Goal: Find specific page/section: Find specific page/section

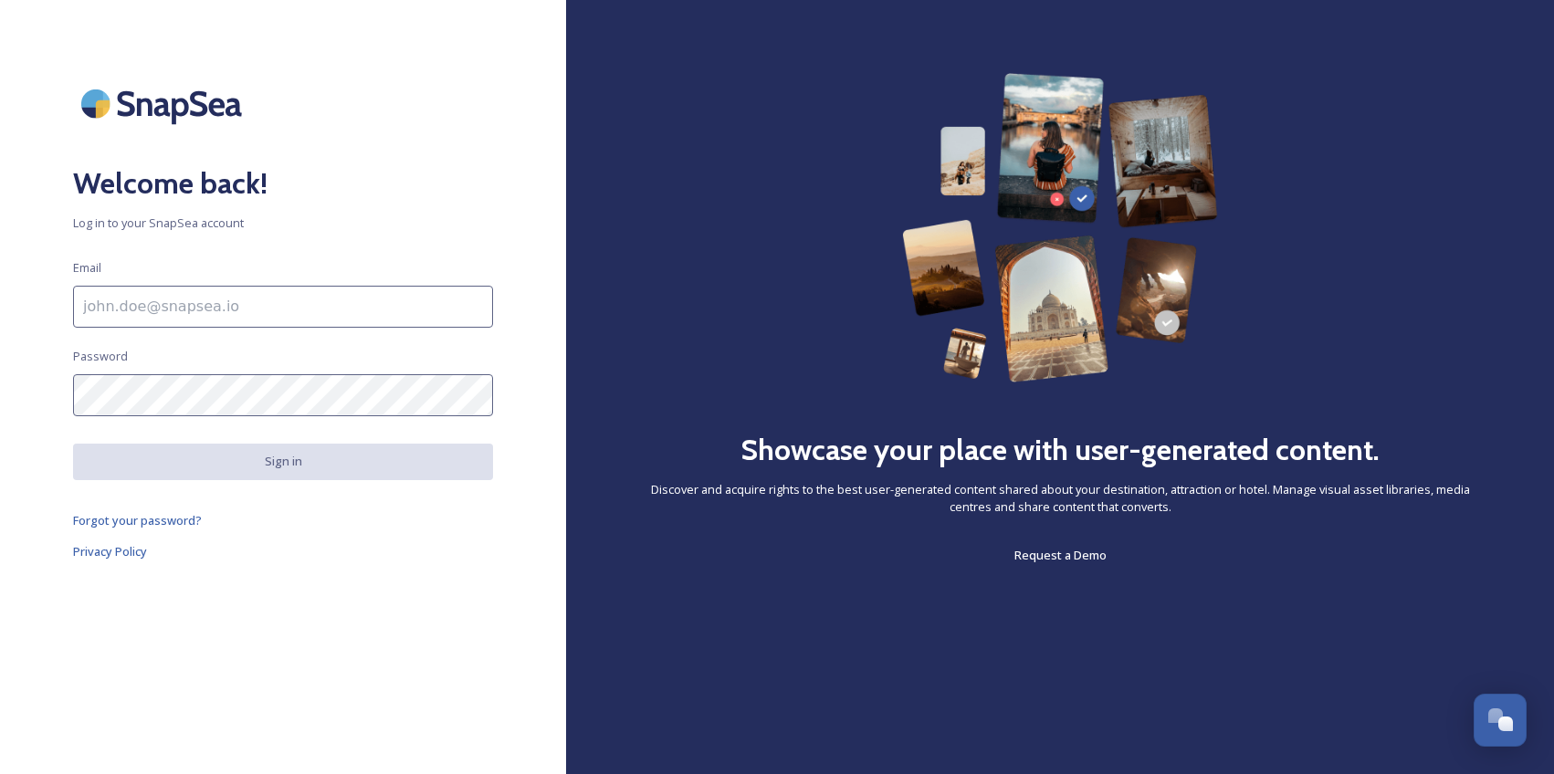
click at [326, 312] on input at bounding box center [283, 307] width 420 height 42
click at [0, 428] on html "Welcome back! Log in to your SnapSea account Email Password Sign in Forgot your…" at bounding box center [777, 387] width 1554 height 774
click at [153, 305] on input "To enrich screen reader interactions, please activate Accessibility in Grammarl…" at bounding box center [283, 307] width 420 height 42
type input "[PERSON_NAME][EMAIL_ADDRESS][DOMAIN_NAME]"
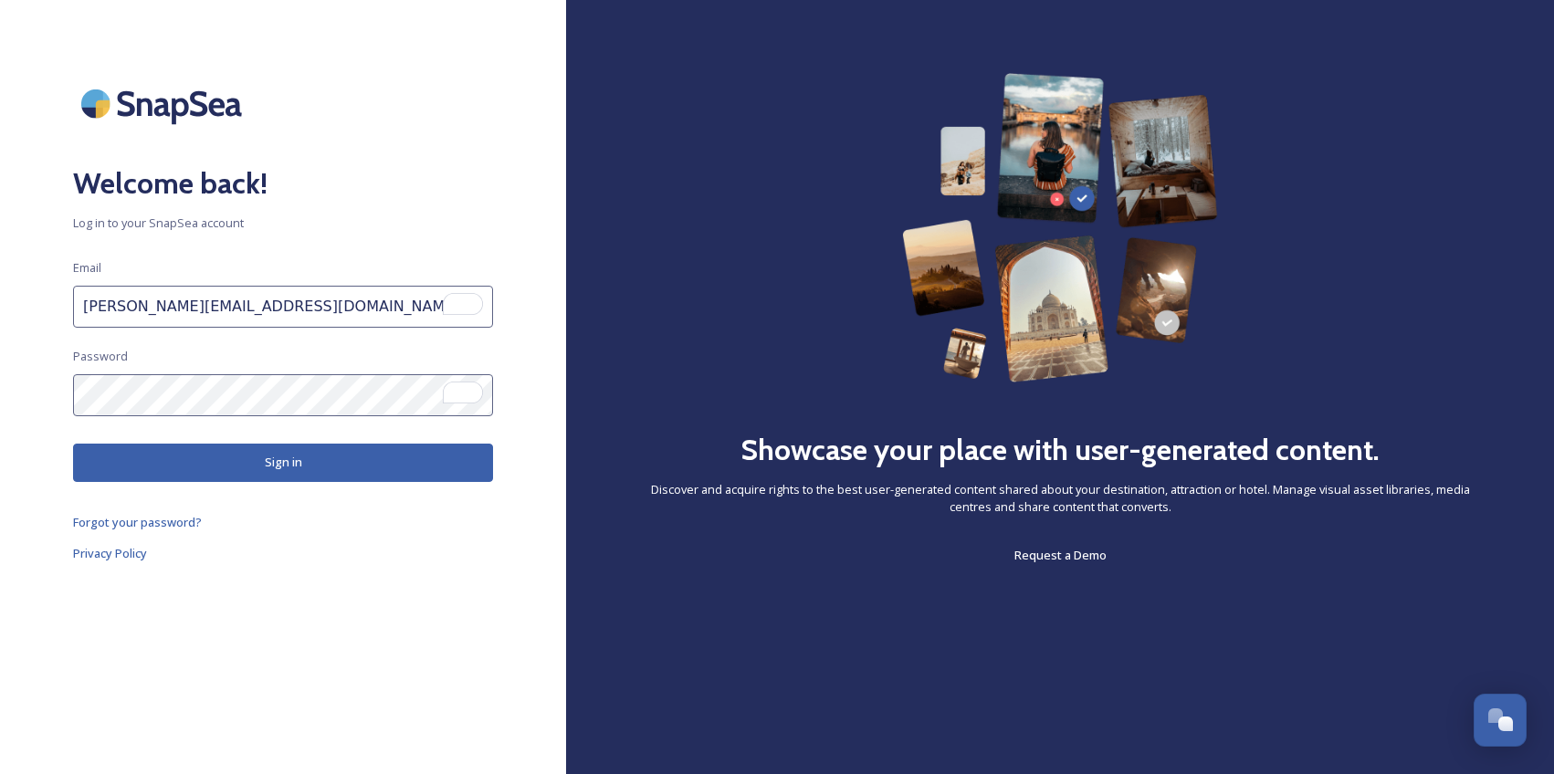
click at [301, 475] on button "Sign in" at bounding box center [283, 462] width 420 height 37
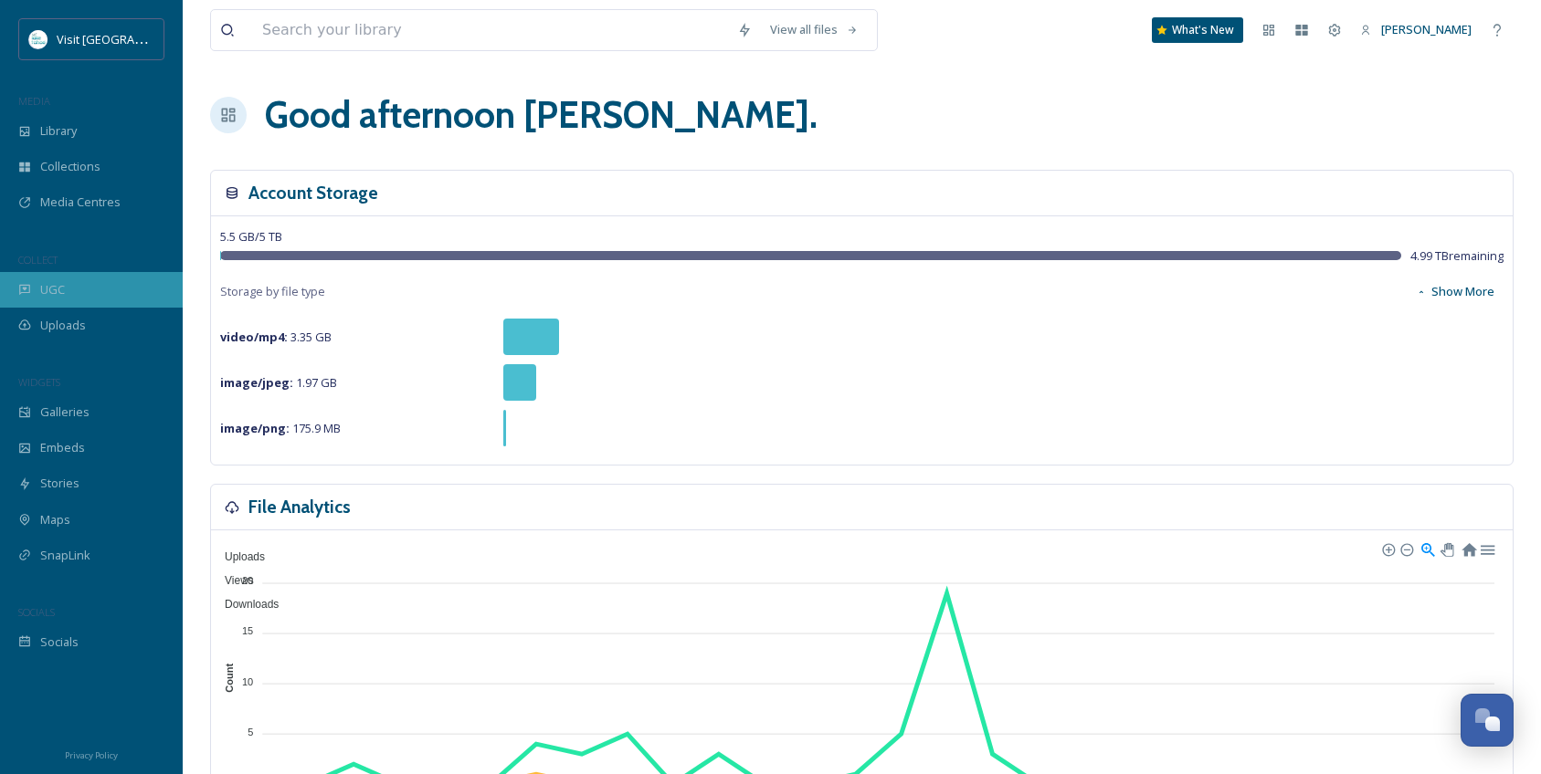
click at [55, 283] on span "UGC" at bounding box center [52, 289] width 25 height 17
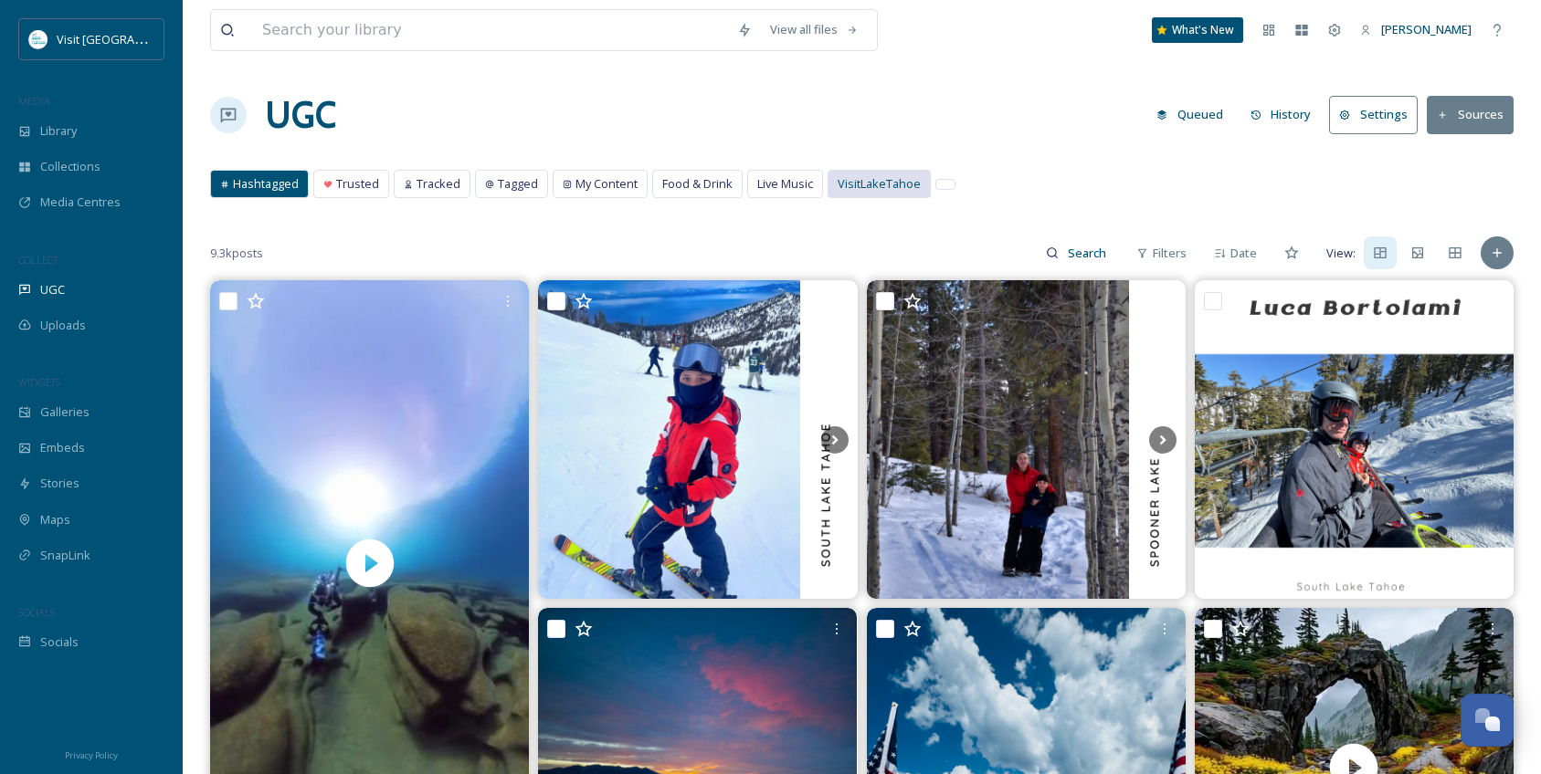
click at [861, 184] on span "VisitLakeTahoe" at bounding box center [878, 183] width 83 height 17
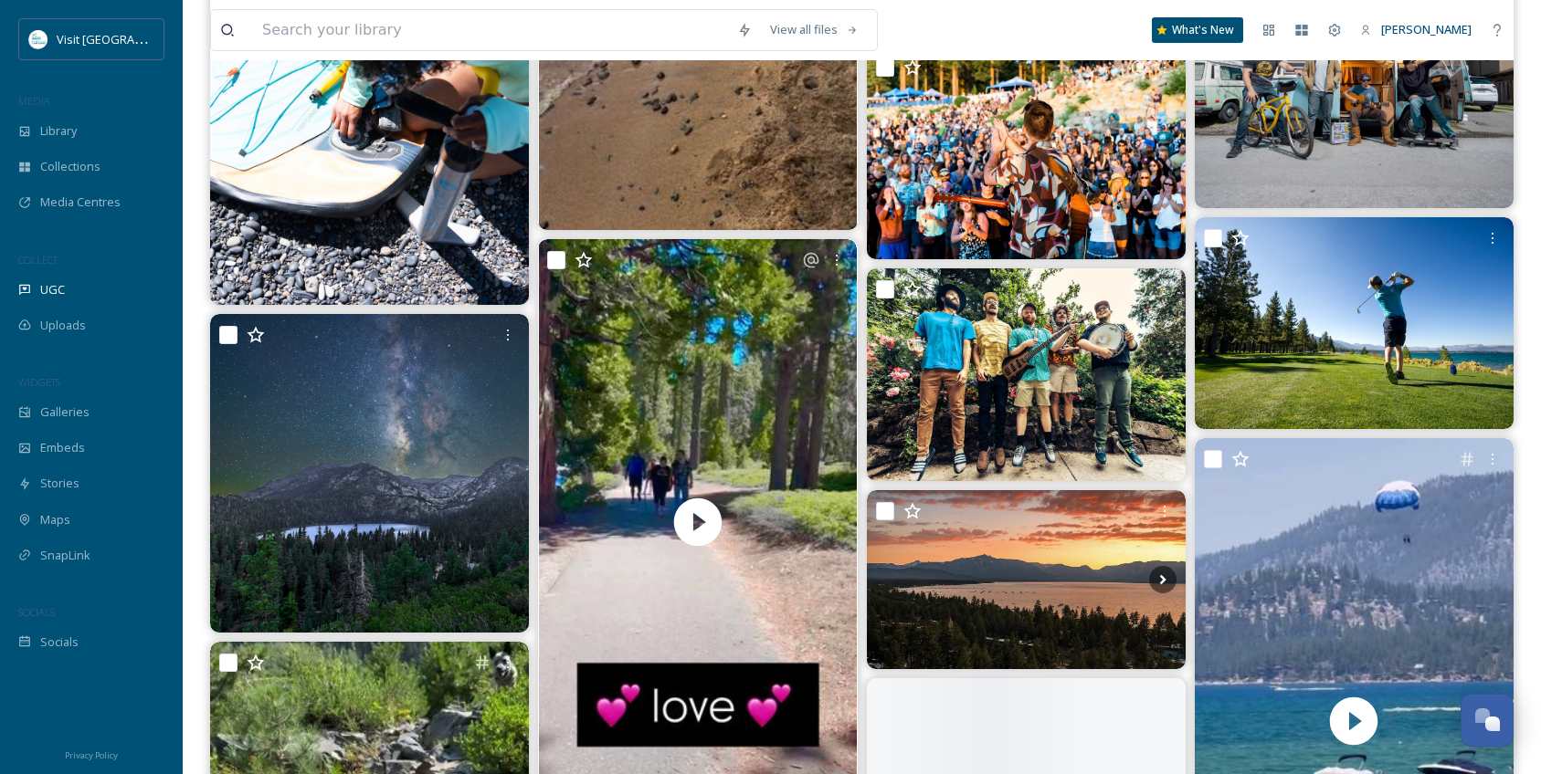
scroll to position [14337, 0]
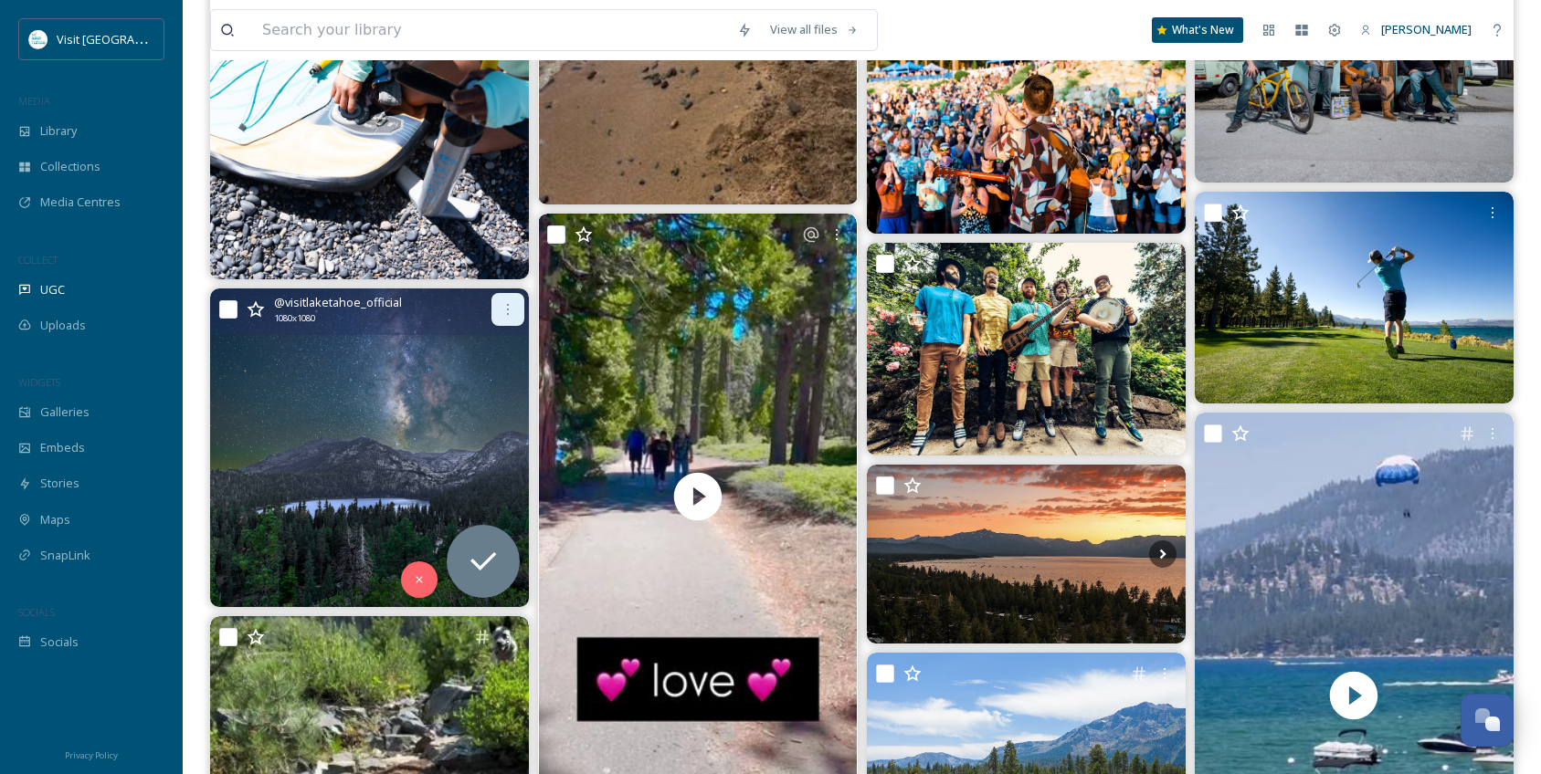
click at [500, 316] on icon at bounding box center [507, 309] width 15 height 15
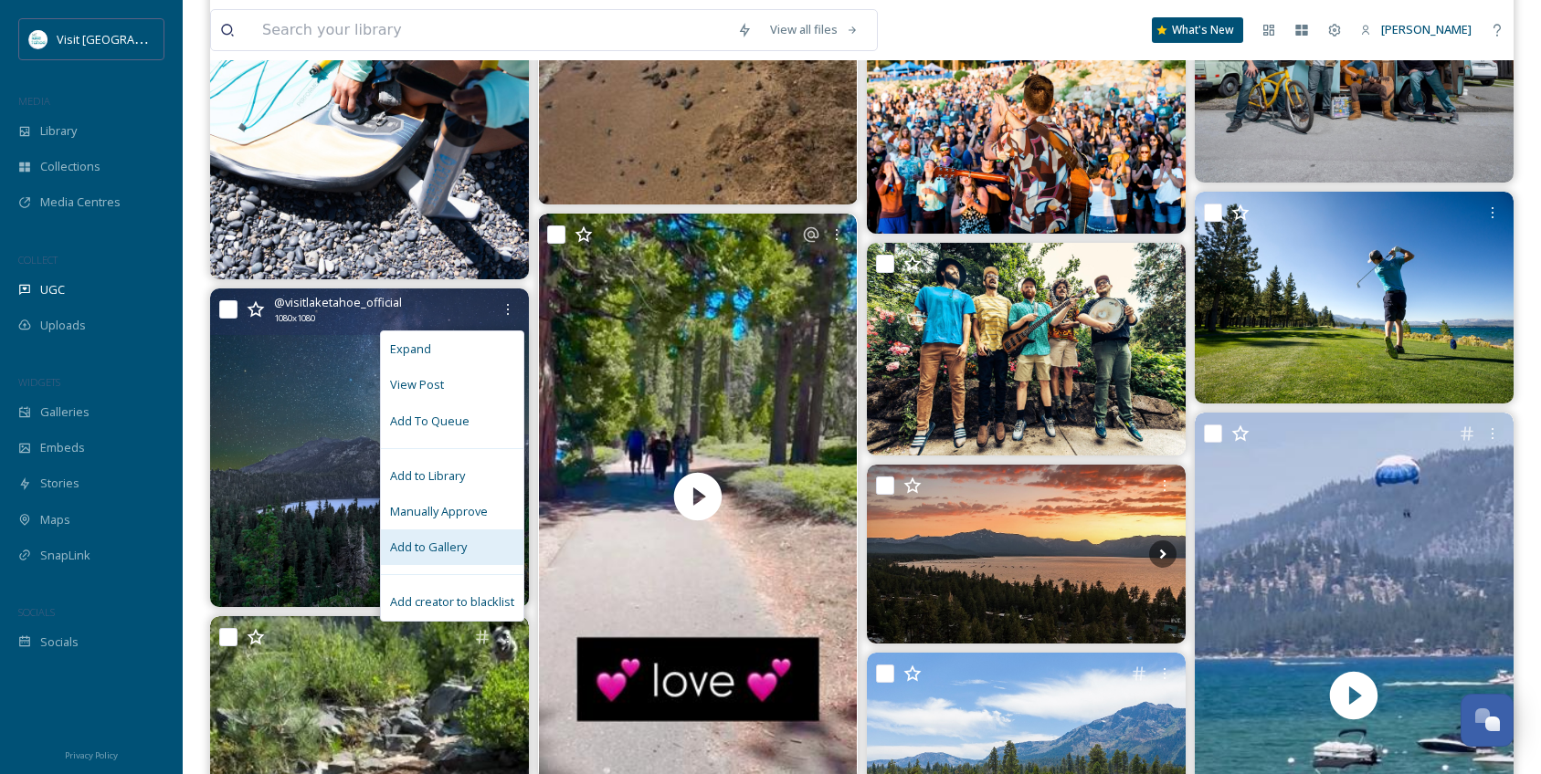
click at [431, 552] on span "Add to Gallery" at bounding box center [428, 547] width 77 height 17
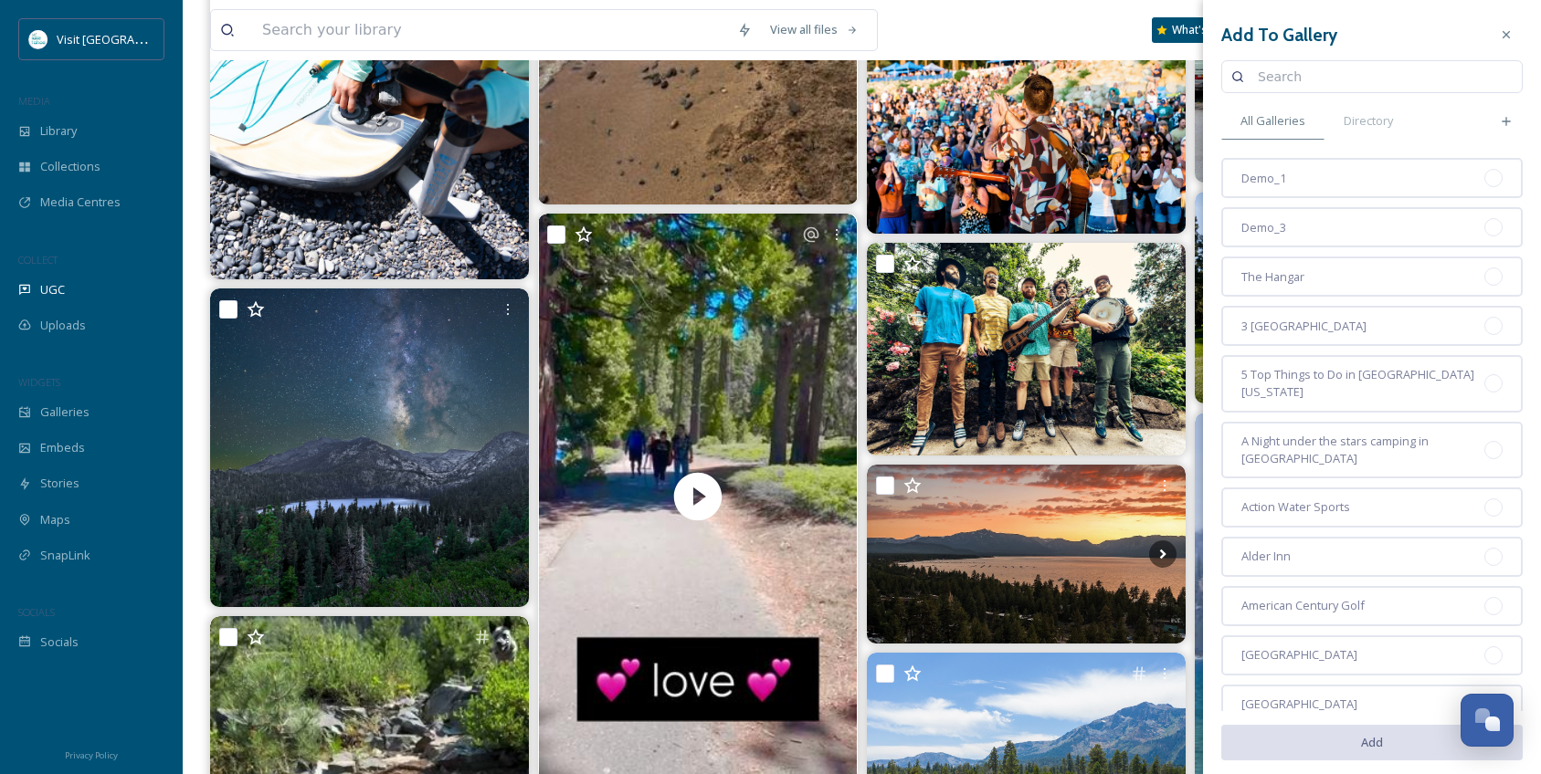
drag, startPoint x: 1290, startPoint y: 71, endPoint x: 1302, endPoint y: 79, distance: 13.9
click at [1290, 76] on input at bounding box center [1380, 76] width 264 height 37
type input "lodging"
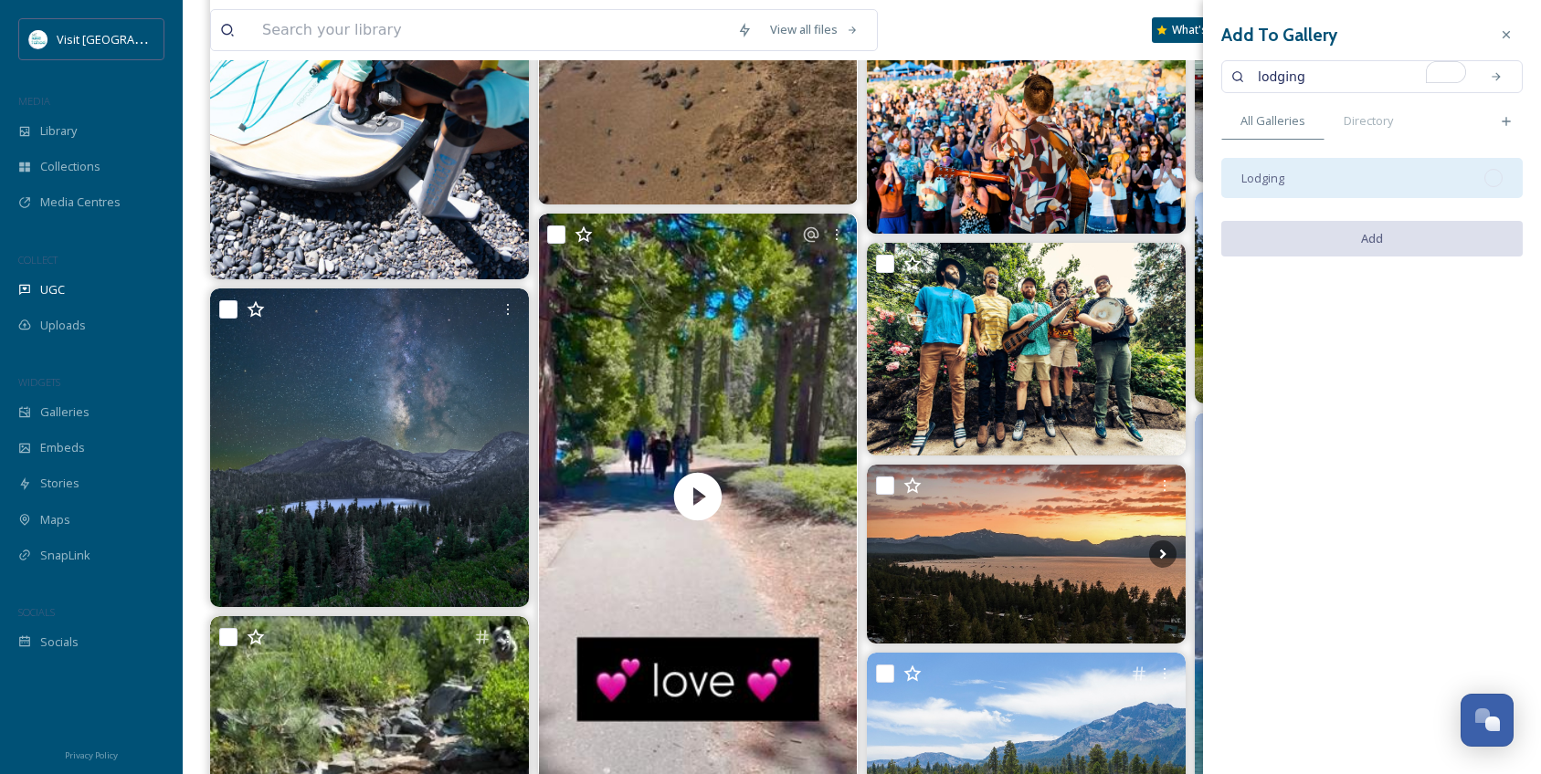
click at [1327, 167] on div "Lodging" at bounding box center [1371, 178] width 301 height 40
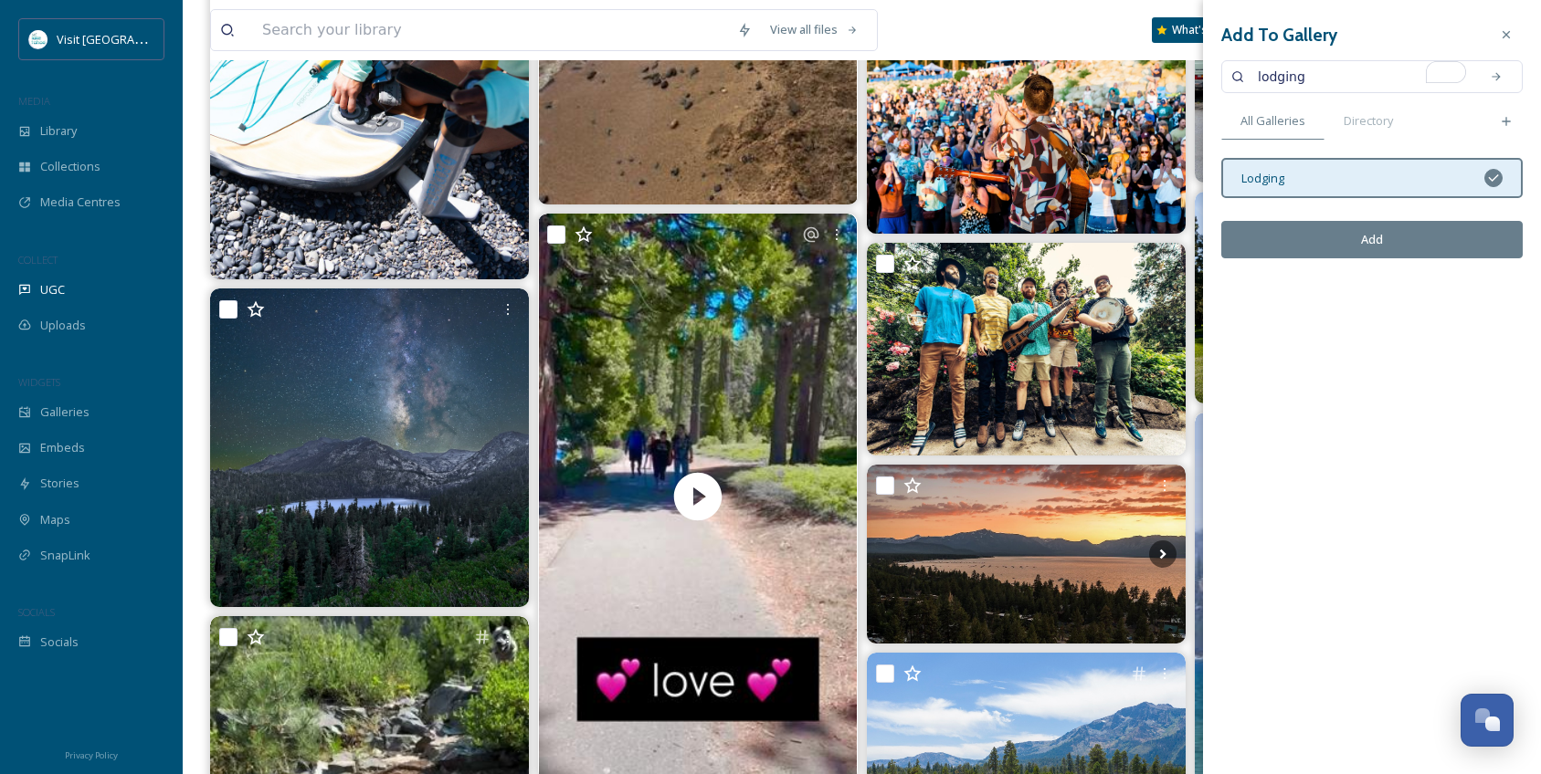
click at [1347, 236] on button "Add" at bounding box center [1371, 239] width 301 height 37
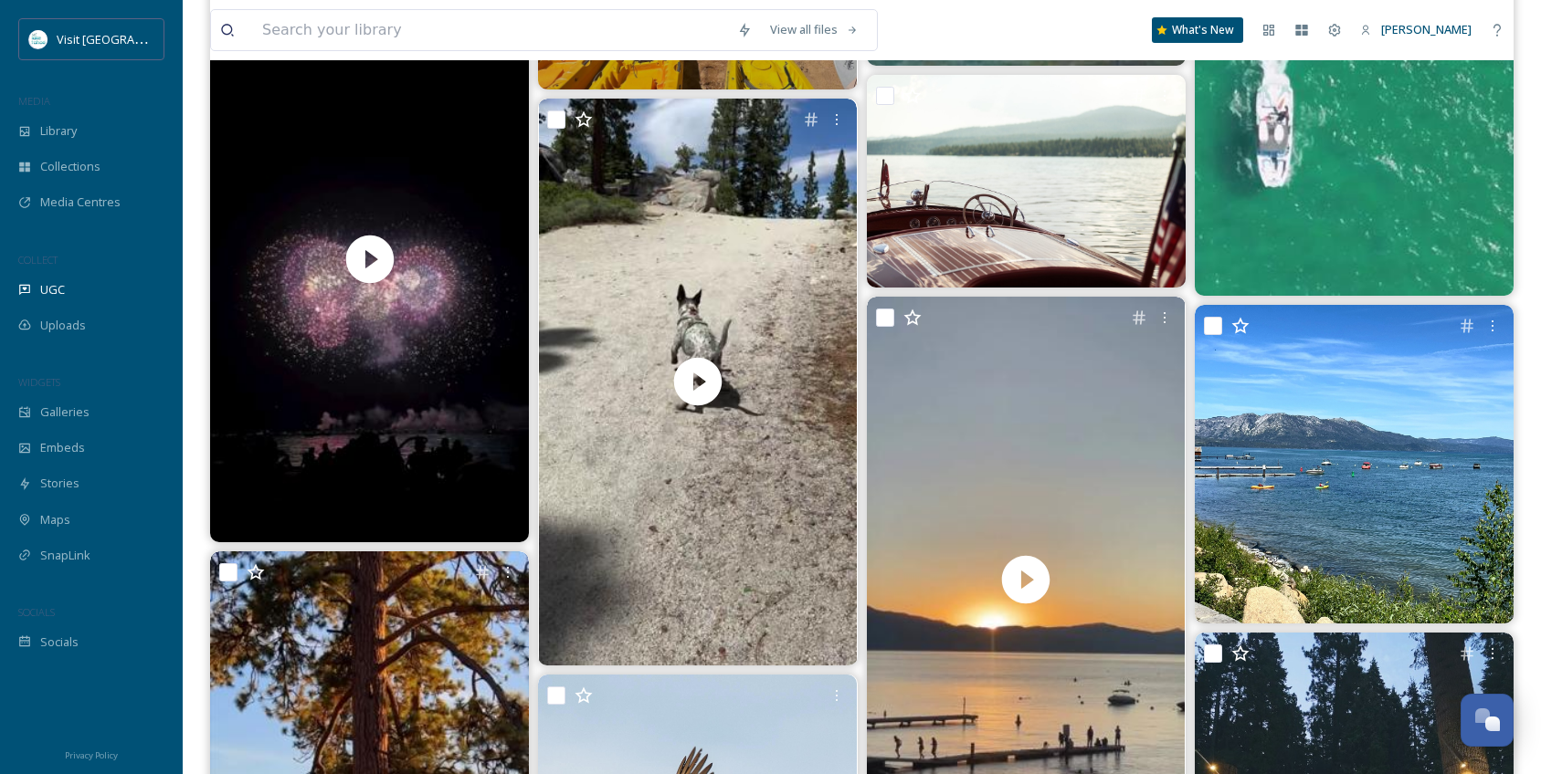
scroll to position [22738, 0]
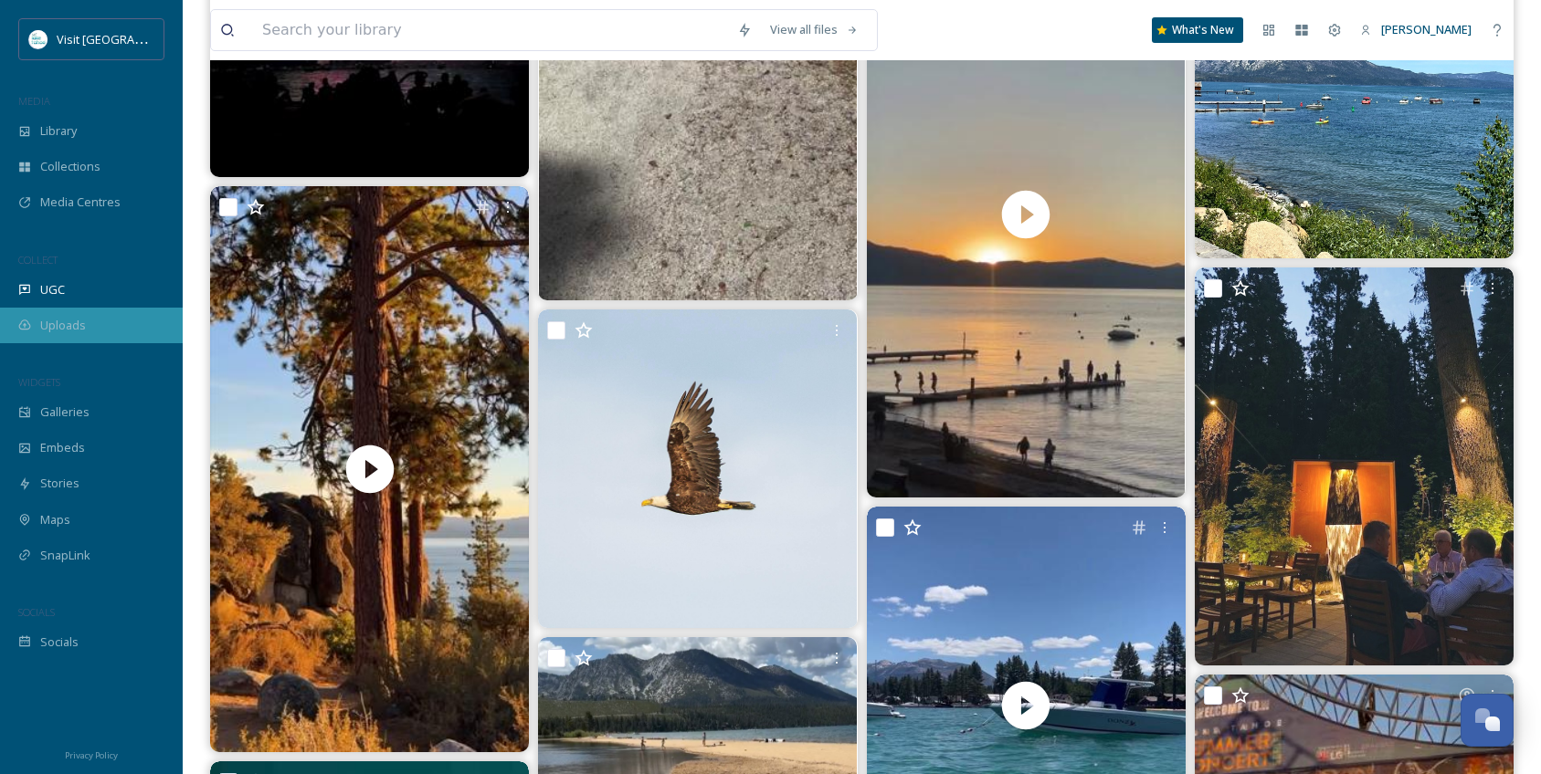
click at [58, 331] on span "Uploads" at bounding box center [63, 325] width 46 height 17
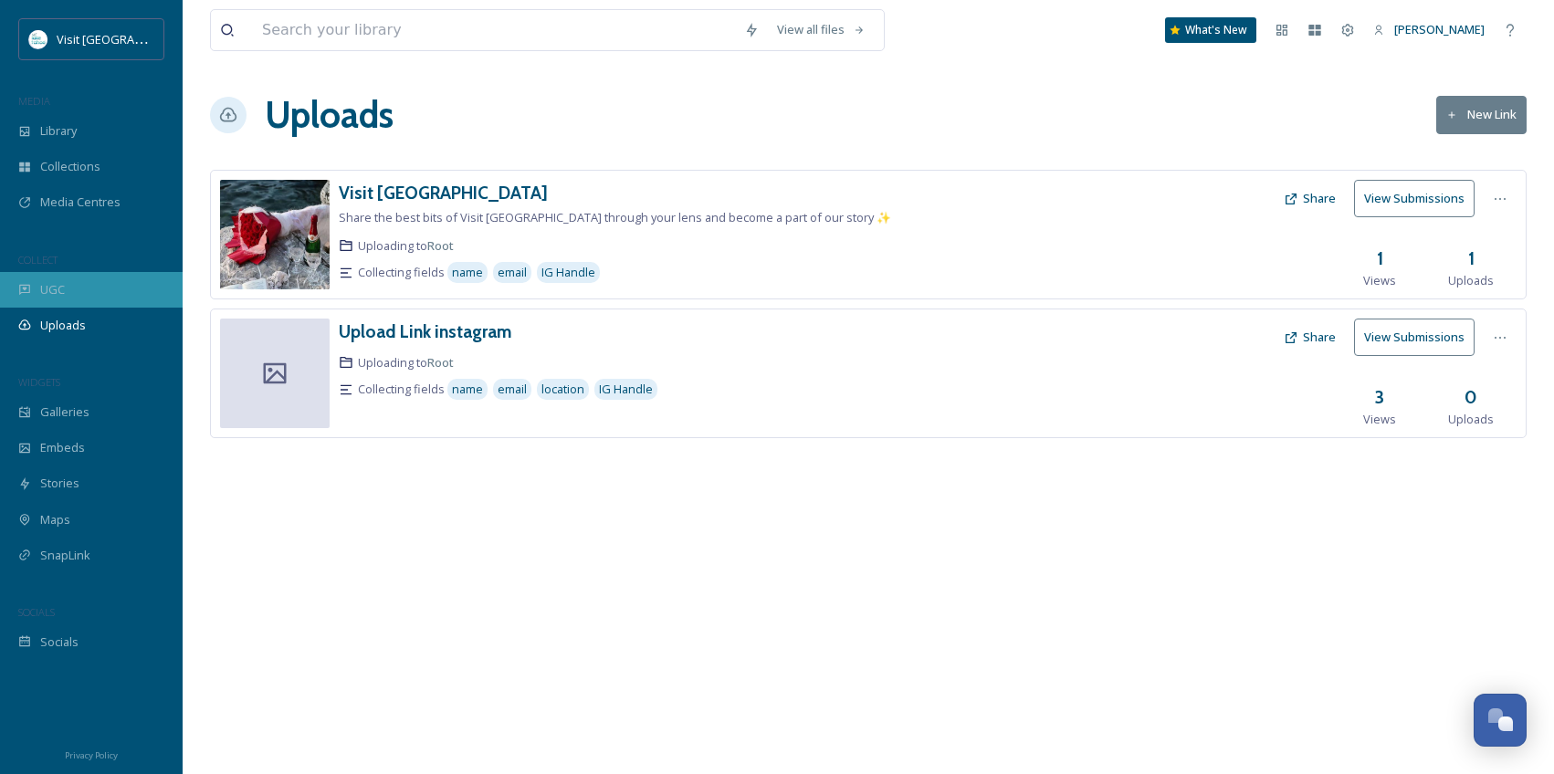
click at [57, 298] on span "UGC" at bounding box center [52, 289] width 25 height 17
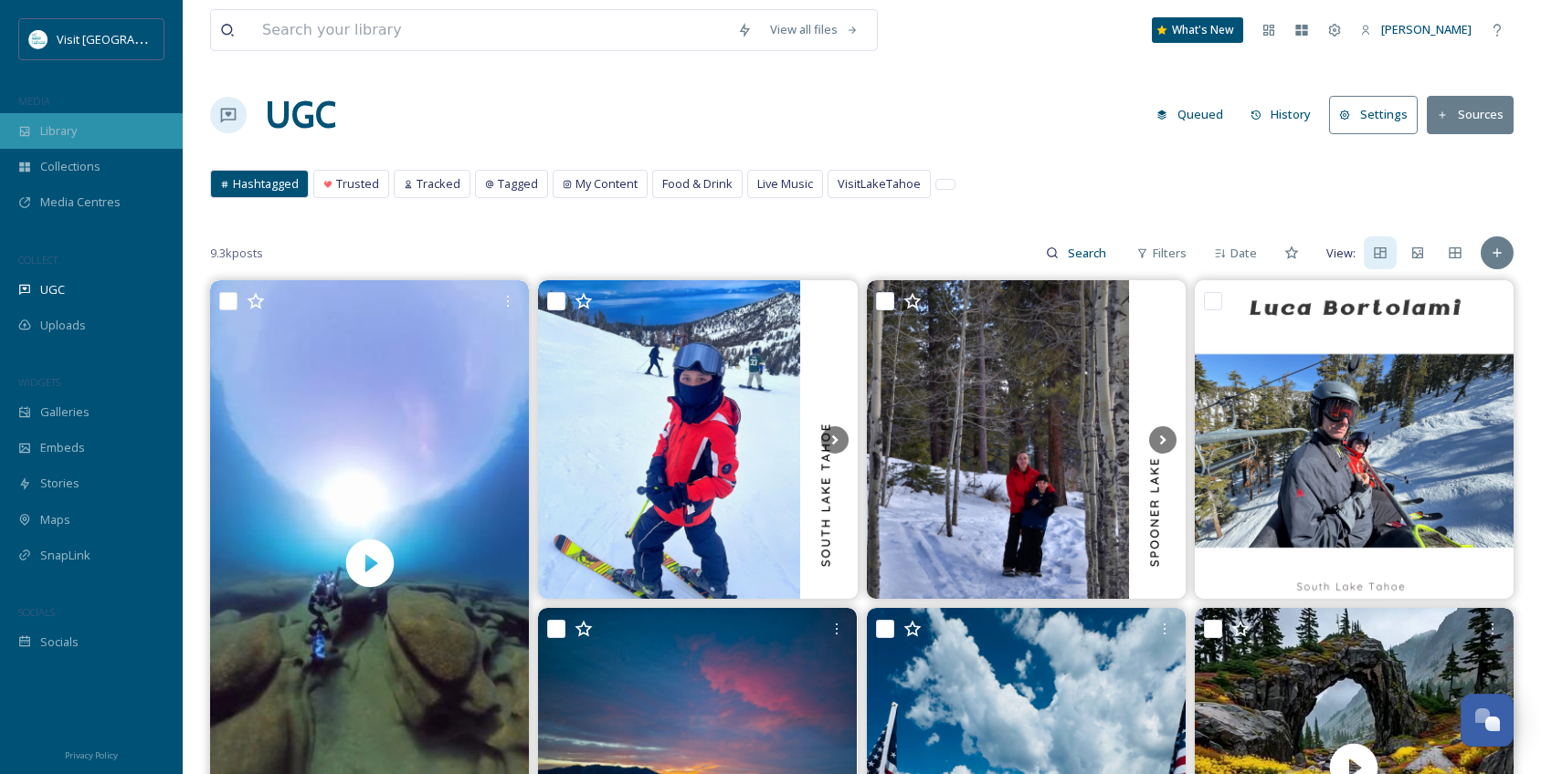
click at [72, 129] on span "Library" at bounding box center [58, 130] width 37 height 17
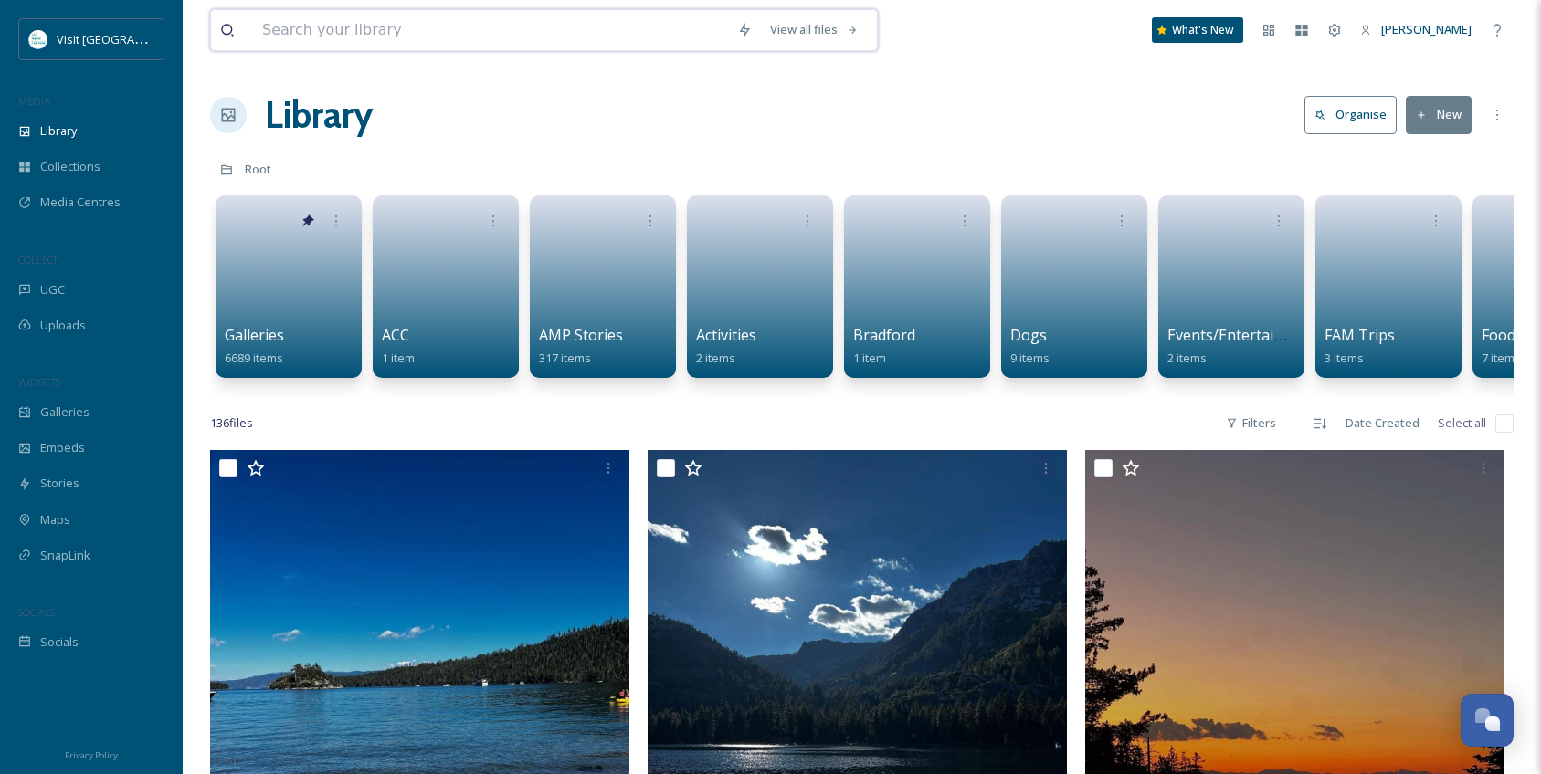
click at [403, 35] on input at bounding box center [490, 30] width 475 height 40
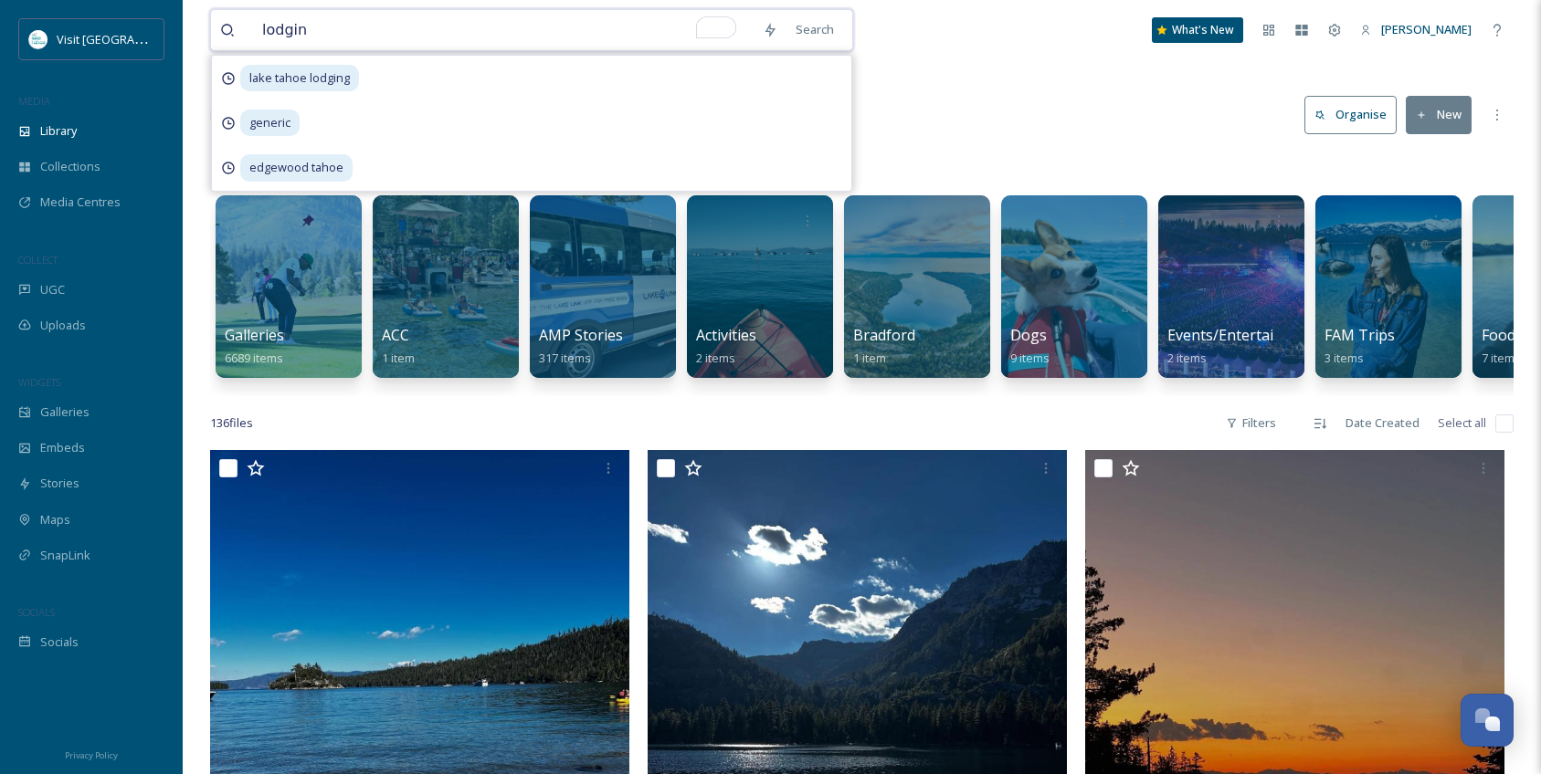
type input "lodging"
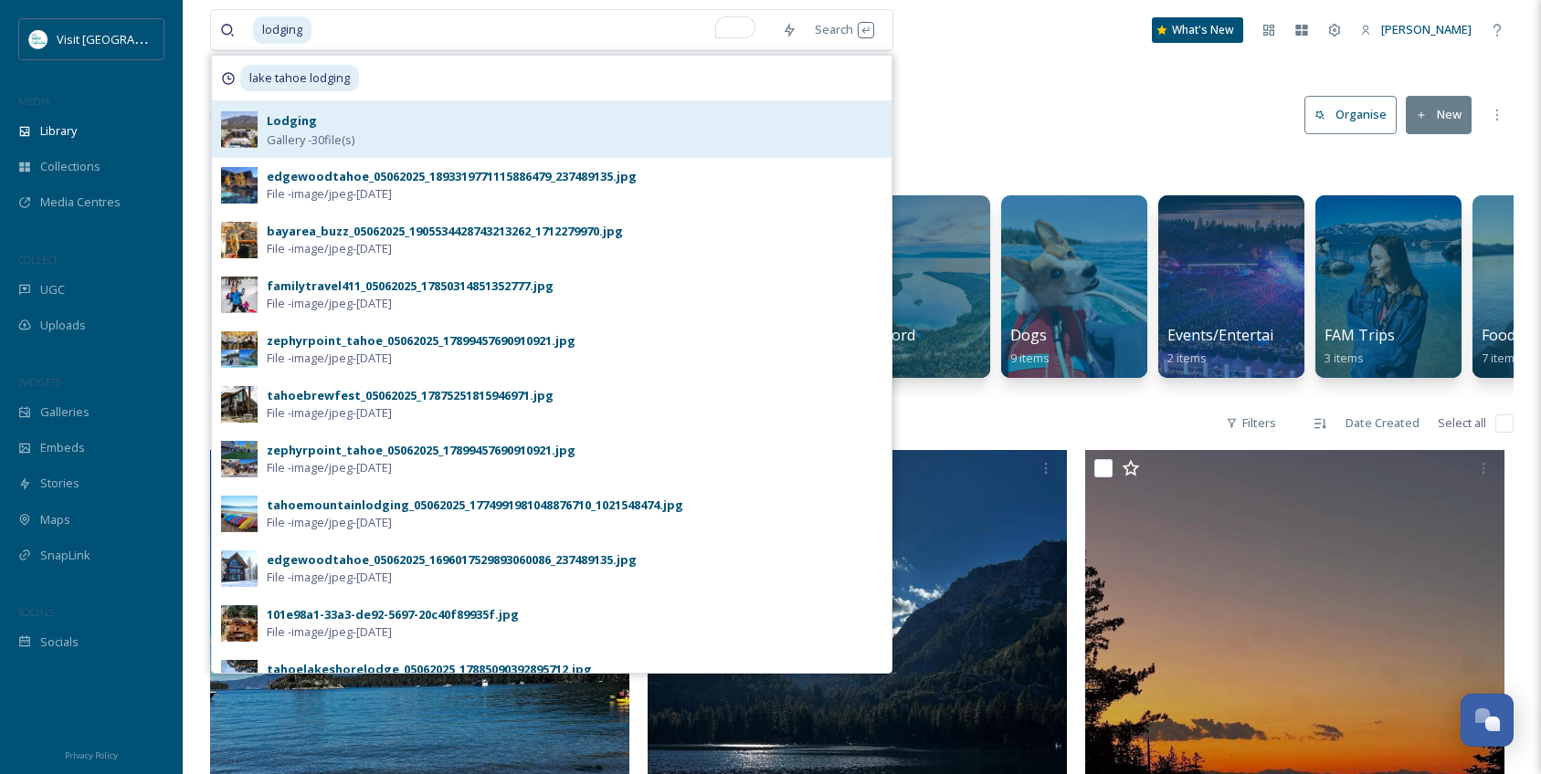
click at [418, 122] on div "Lodging Gallery - 30 file(s)" at bounding box center [574, 129] width 615 height 39
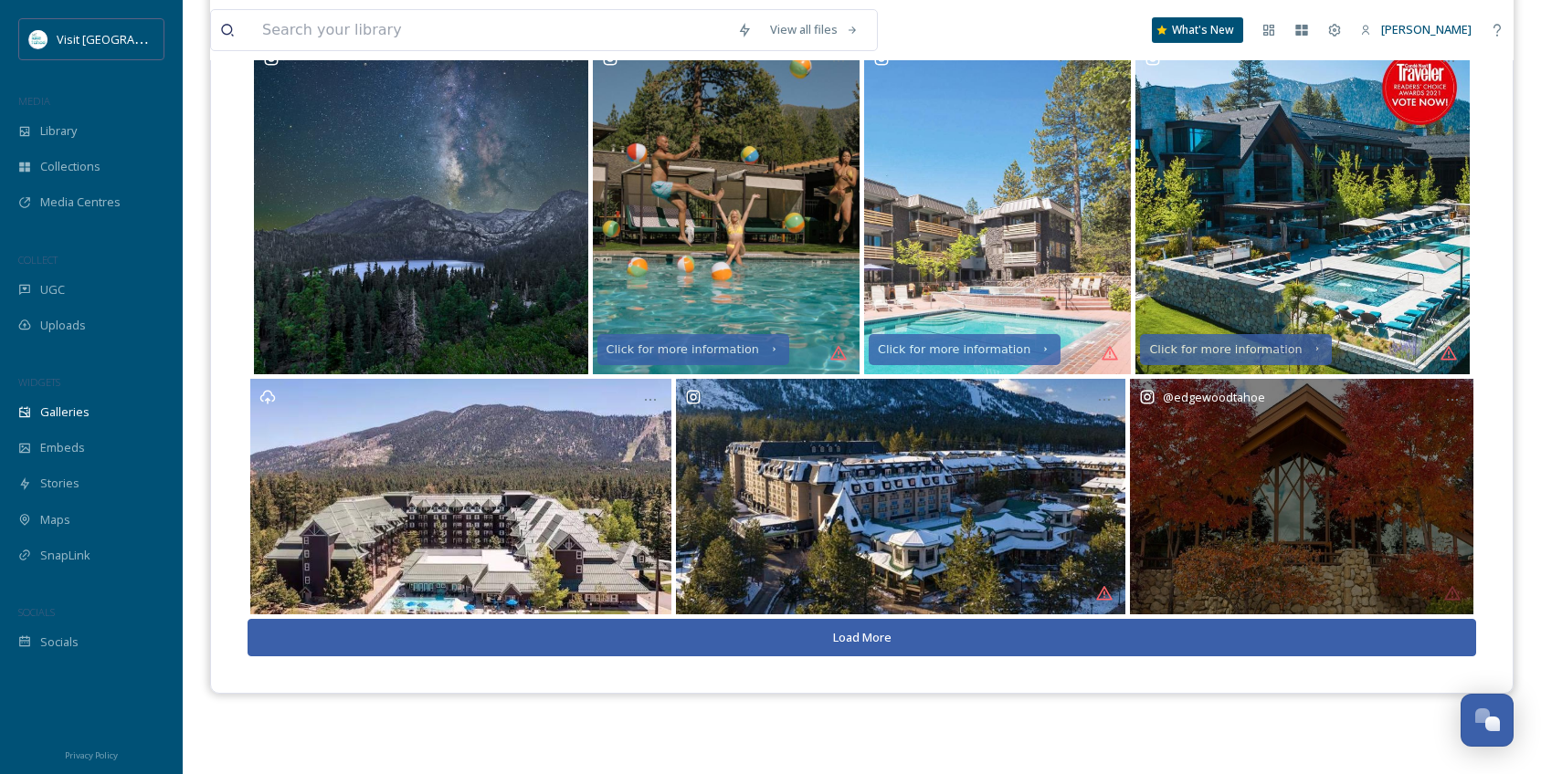
scroll to position [262, 0]
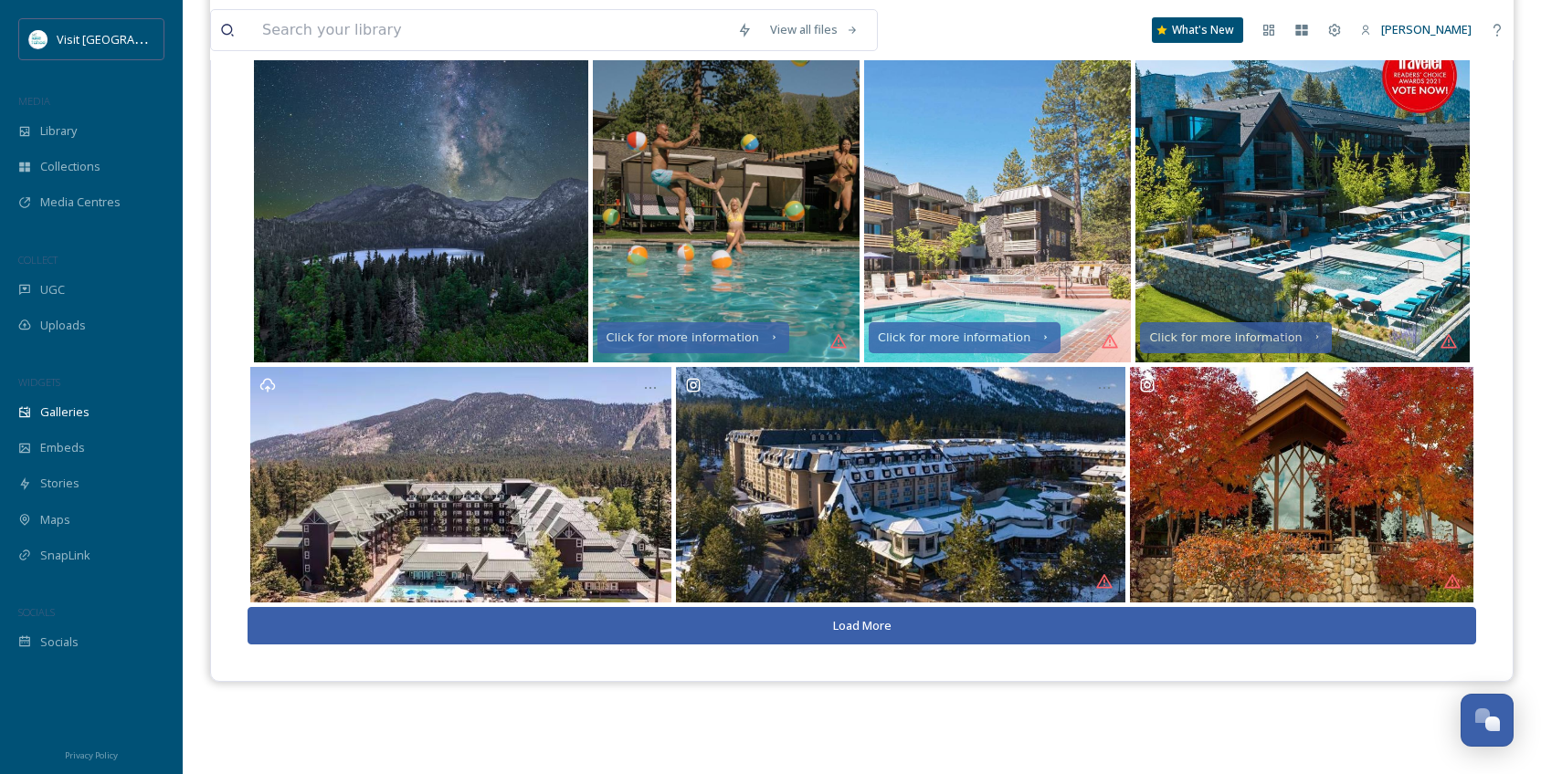
click at [886, 628] on button "Load More" at bounding box center [861, 625] width 1228 height 37
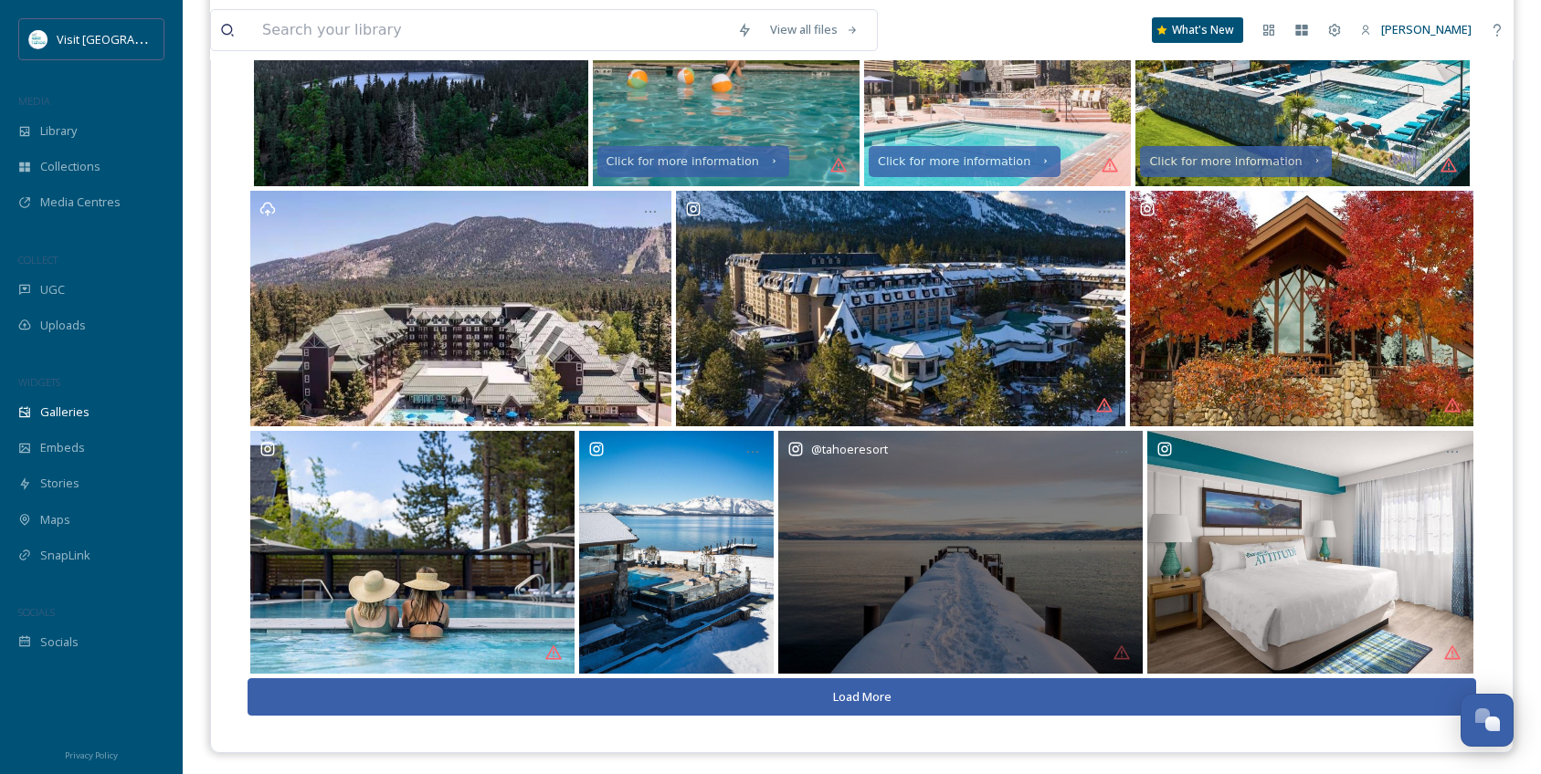
scroll to position [445, 0]
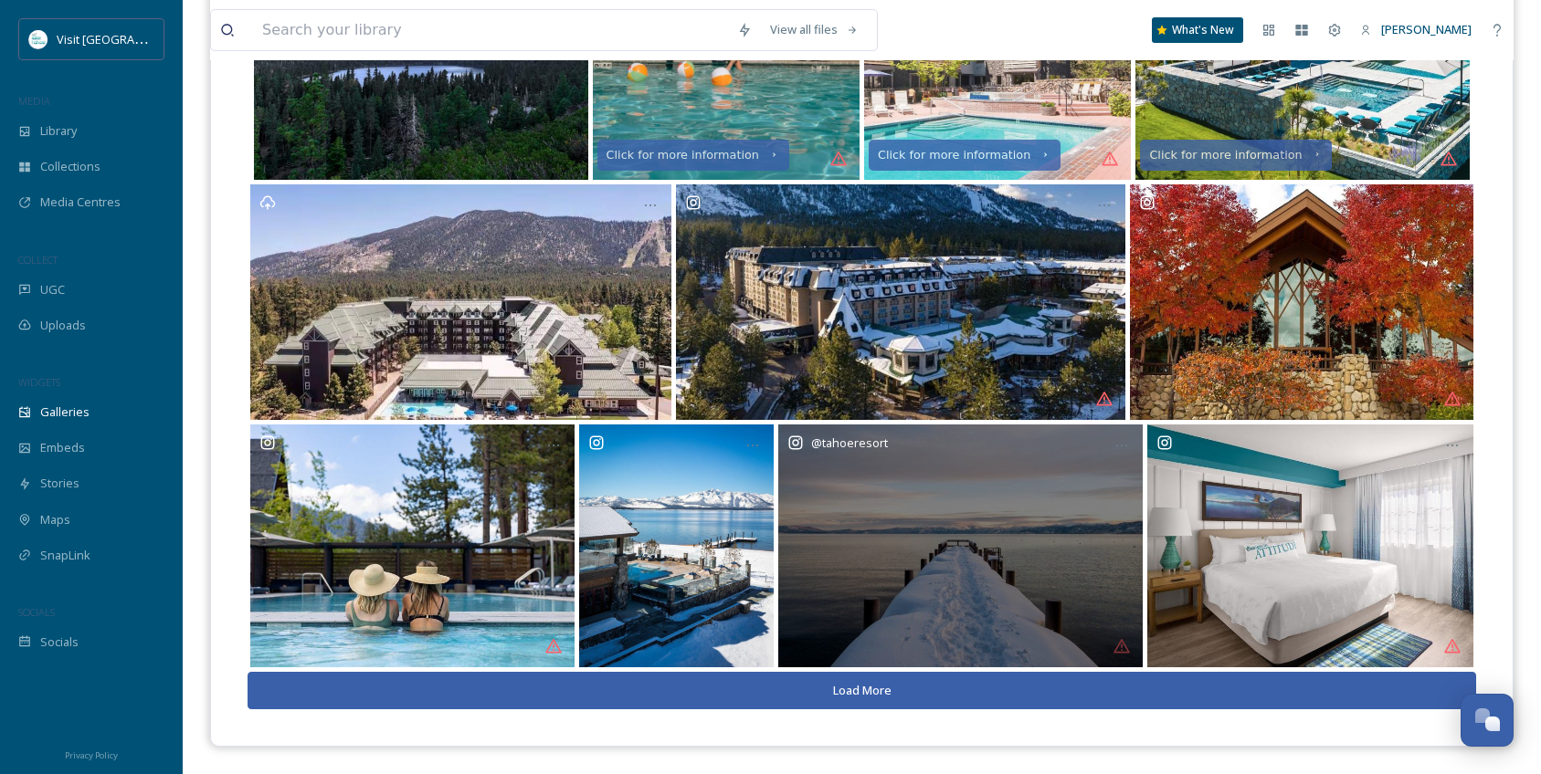
click at [1089, 480] on div "@ tahoeresort" at bounding box center [960, 546] width 364 height 243
click at [1127, 450] on icon at bounding box center [1121, 445] width 15 height 15
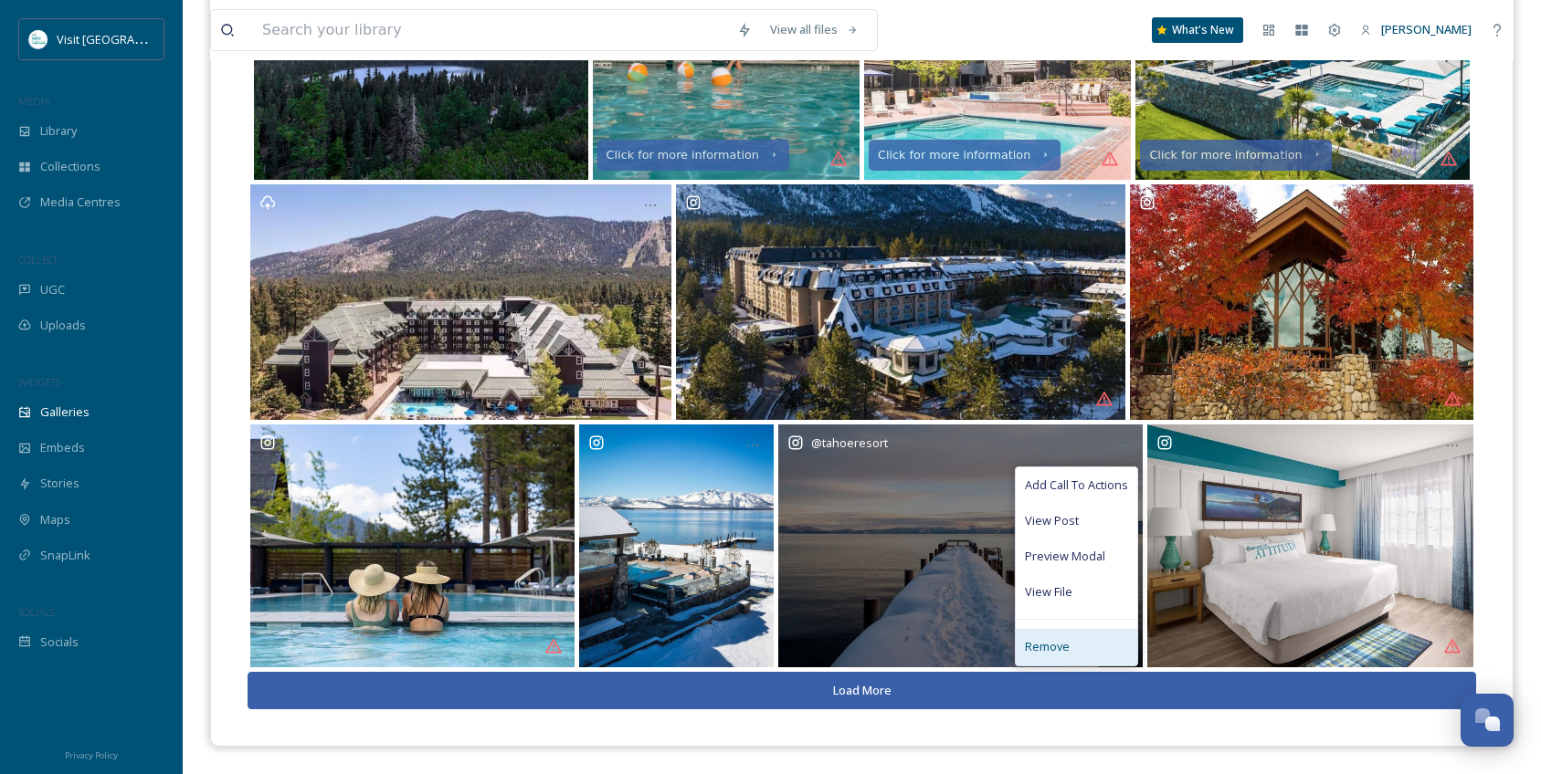
click at [1068, 636] on div "Remove" at bounding box center [1075, 647] width 121 height 36
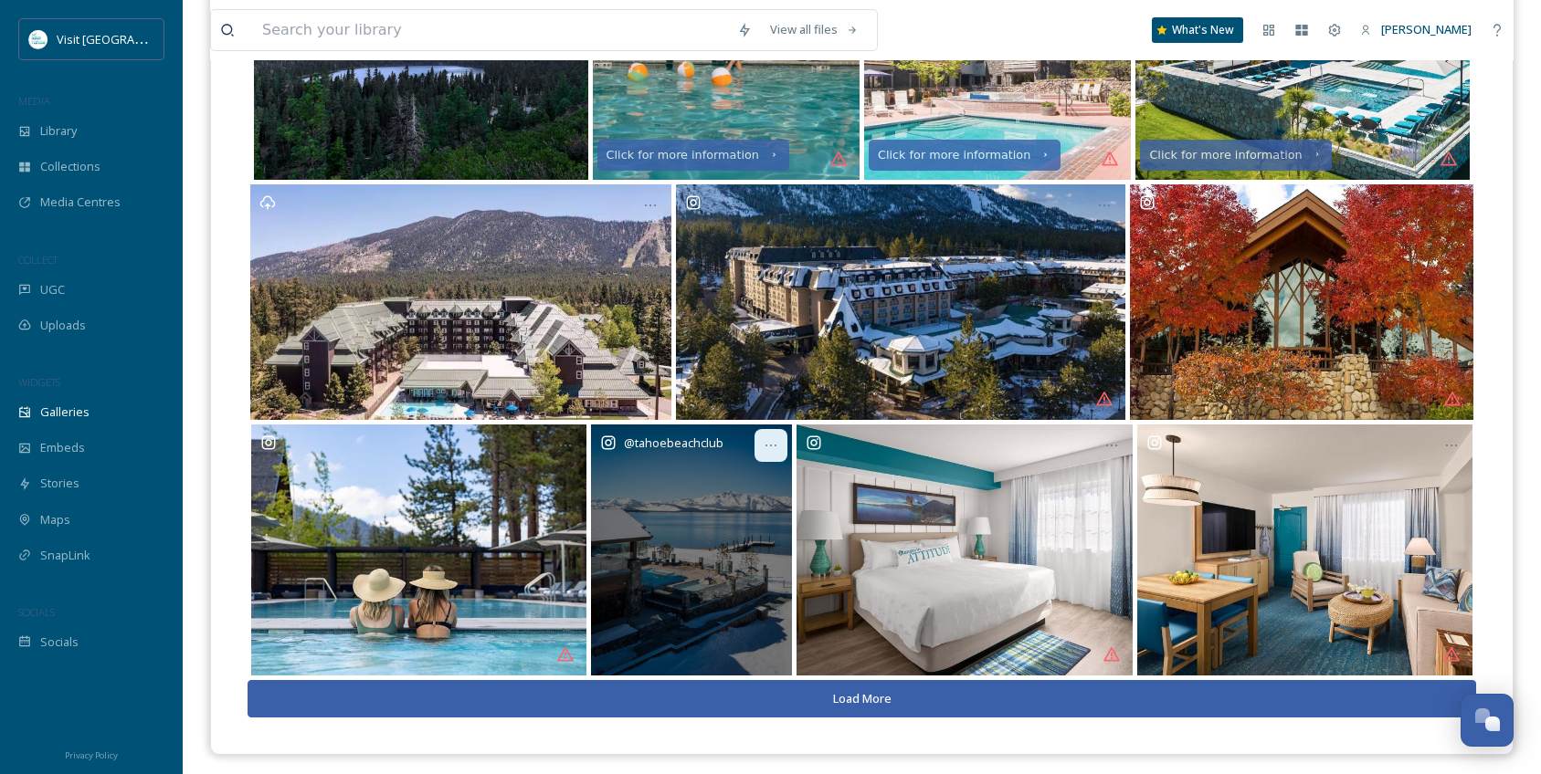
click at [769, 449] on icon at bounding box center [770, 445] width 15 height 15
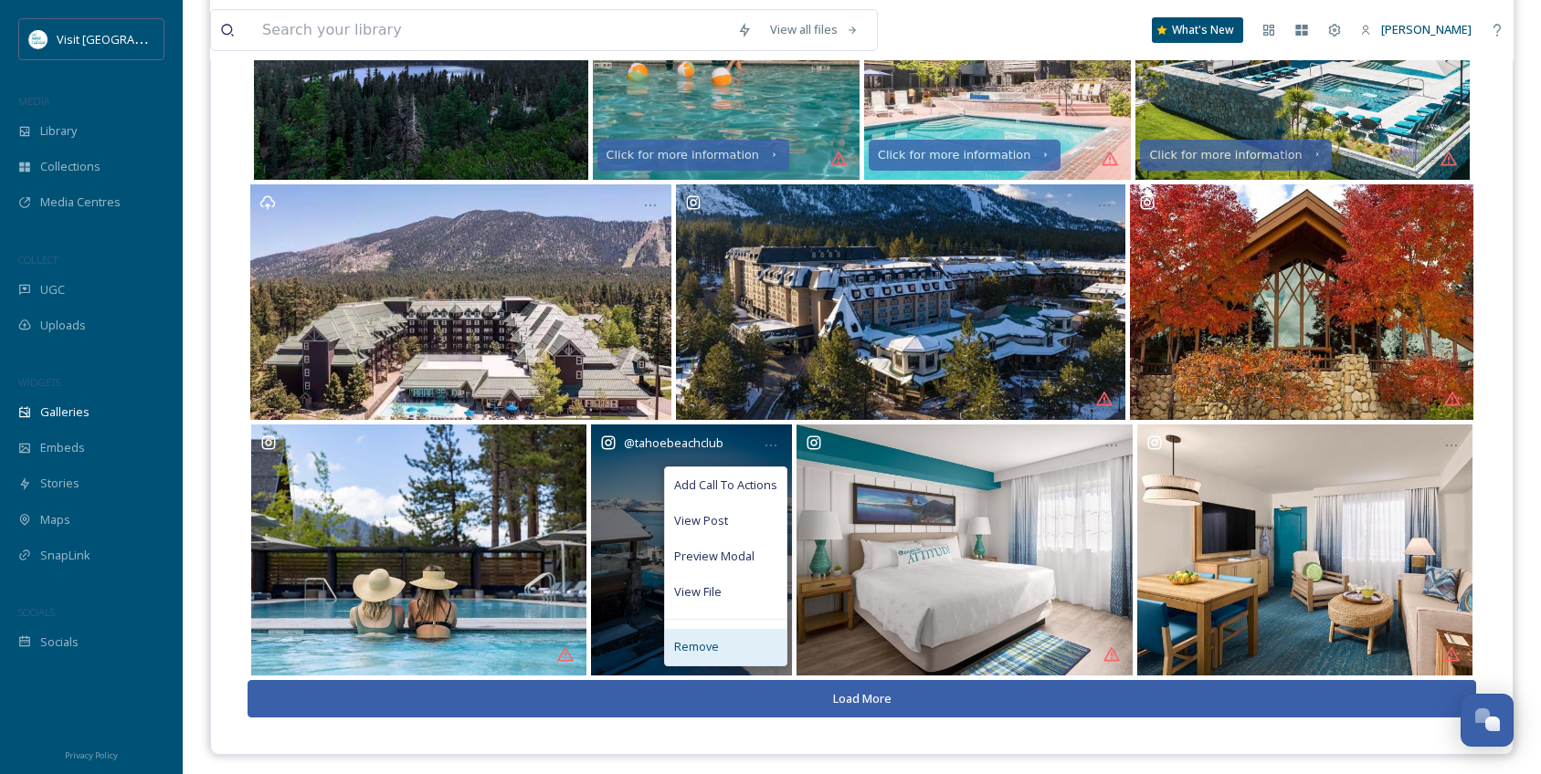
click at [739, 636] on div "Remove" at bounding box center [725, 647] width 121 height 36
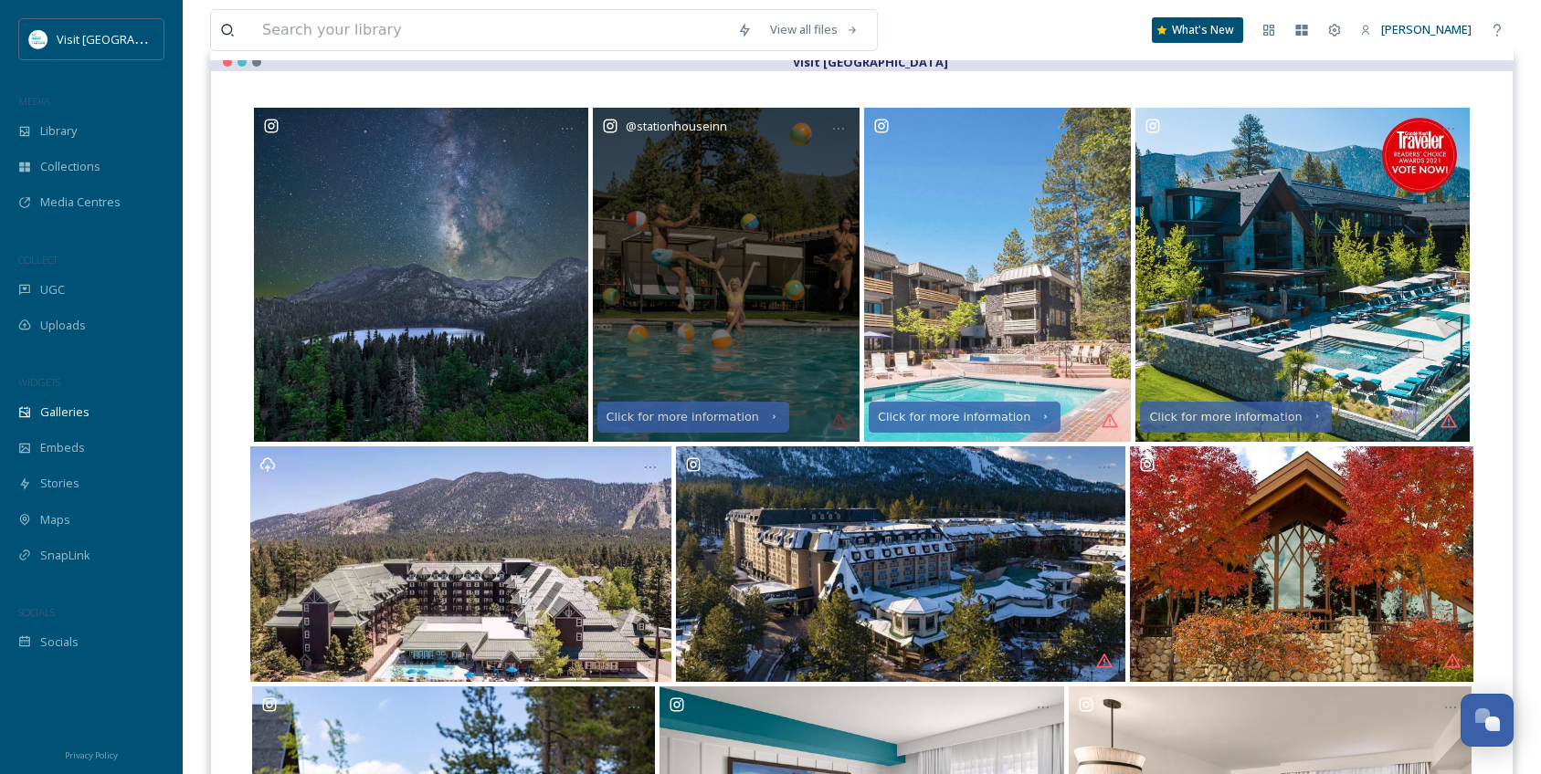
scroll to position [79, 0]
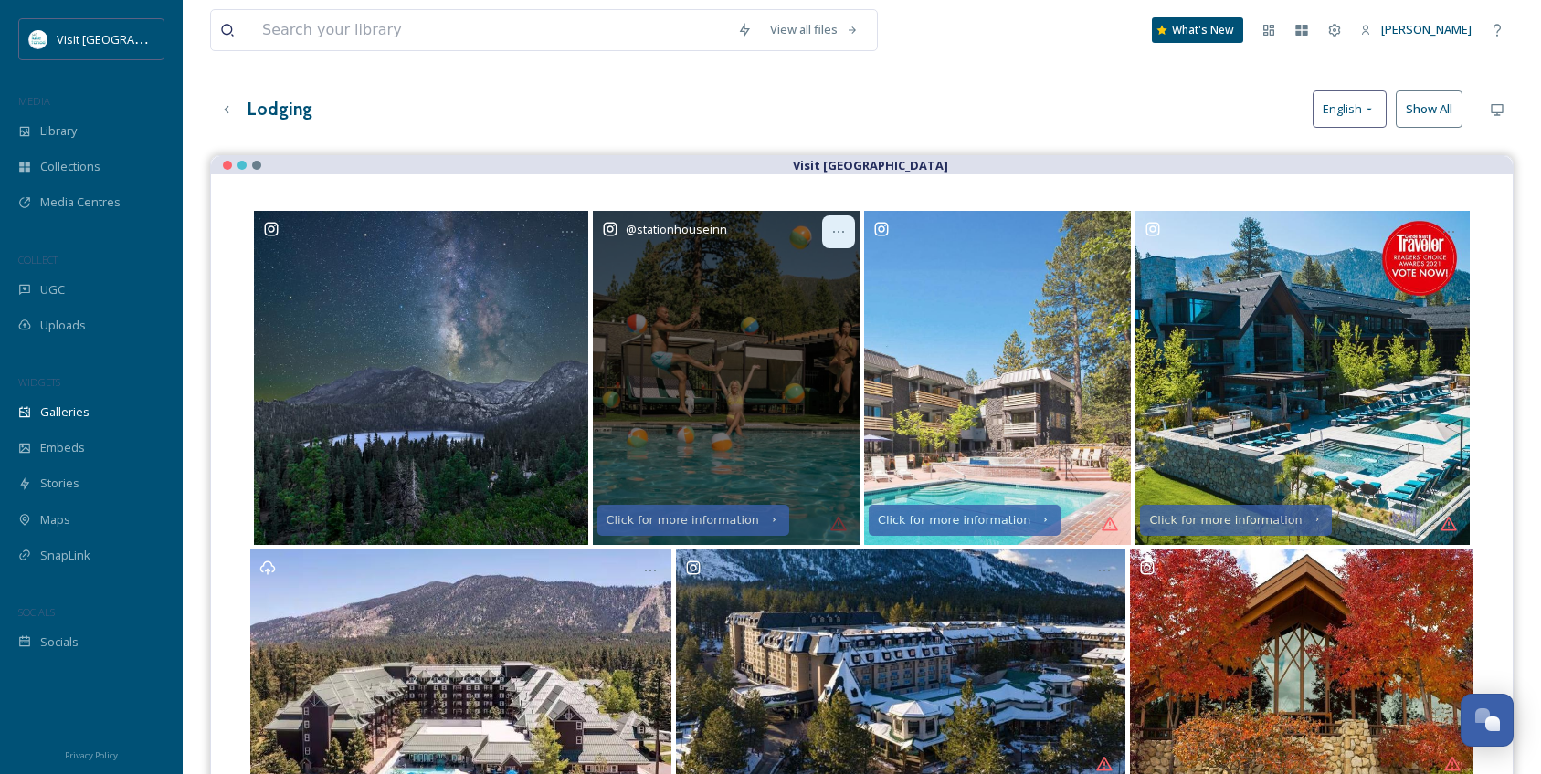
click at [836, 239] on icon at bounding box center [838, 232] width 15 height 15
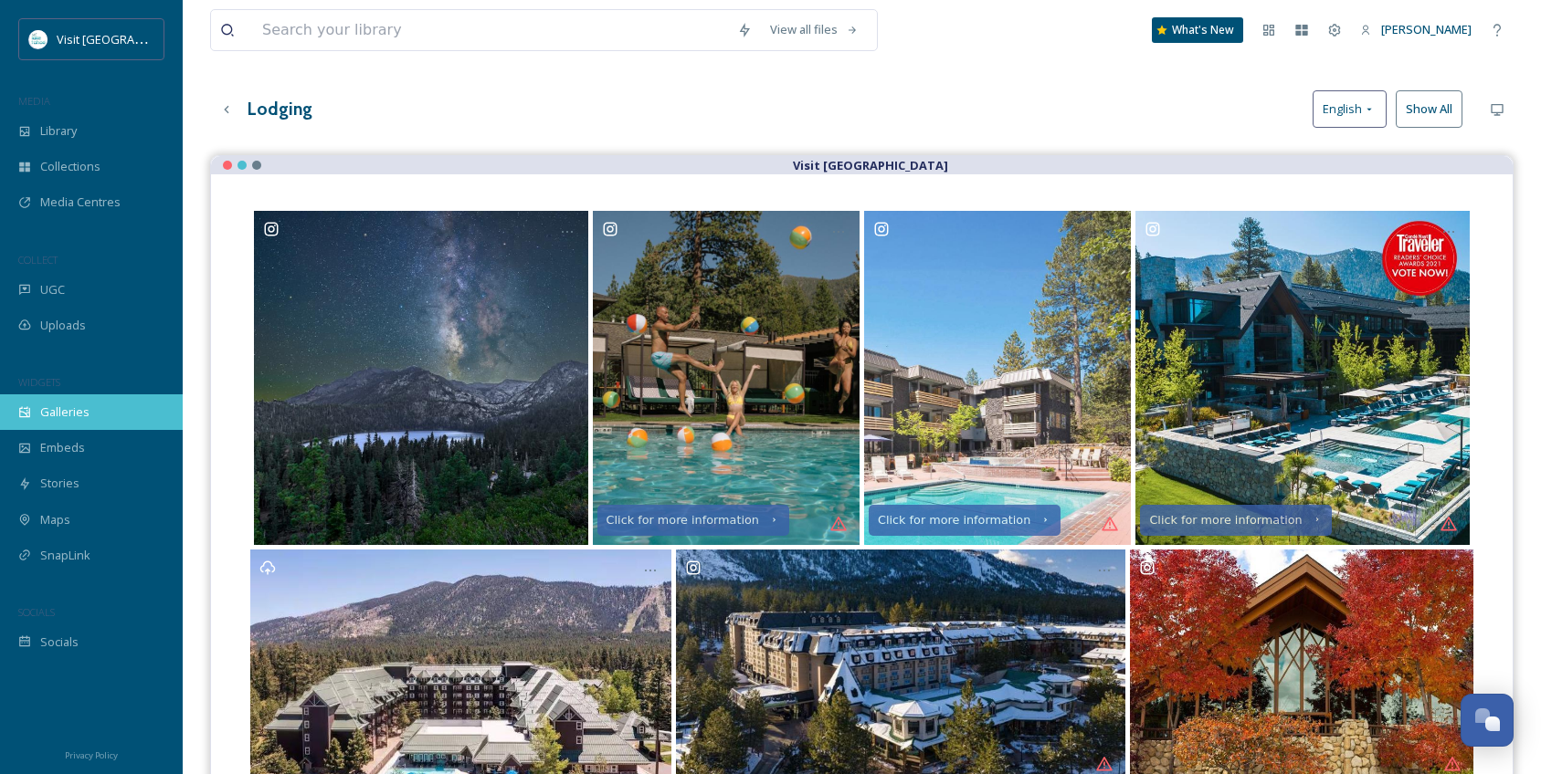
click at [57, 414] on span "Galleries" at bounding box center [64, 412] width 49 height 17
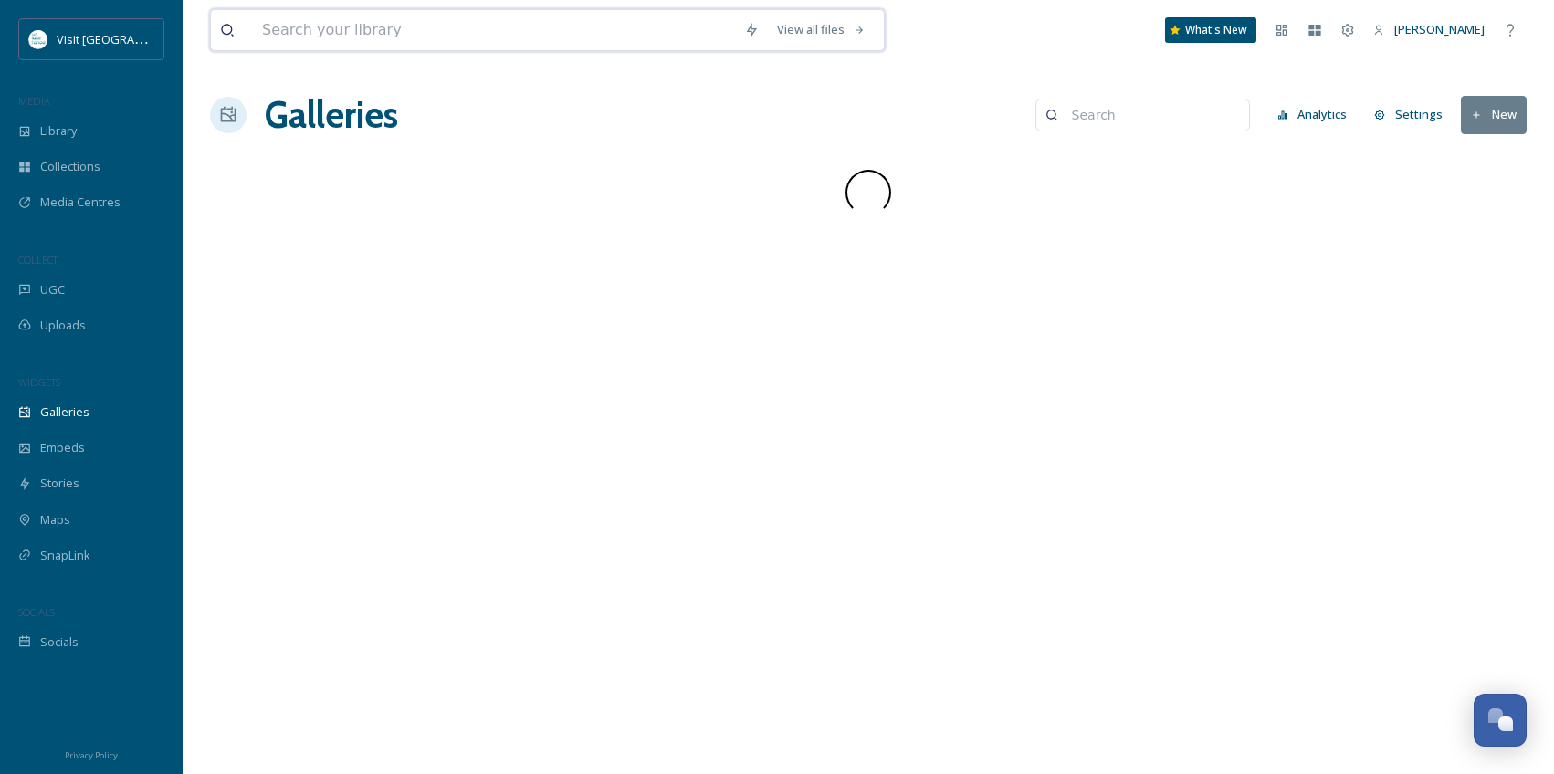
click at [354, 39] on input at bounding box center [494, 30] width 482 height 40
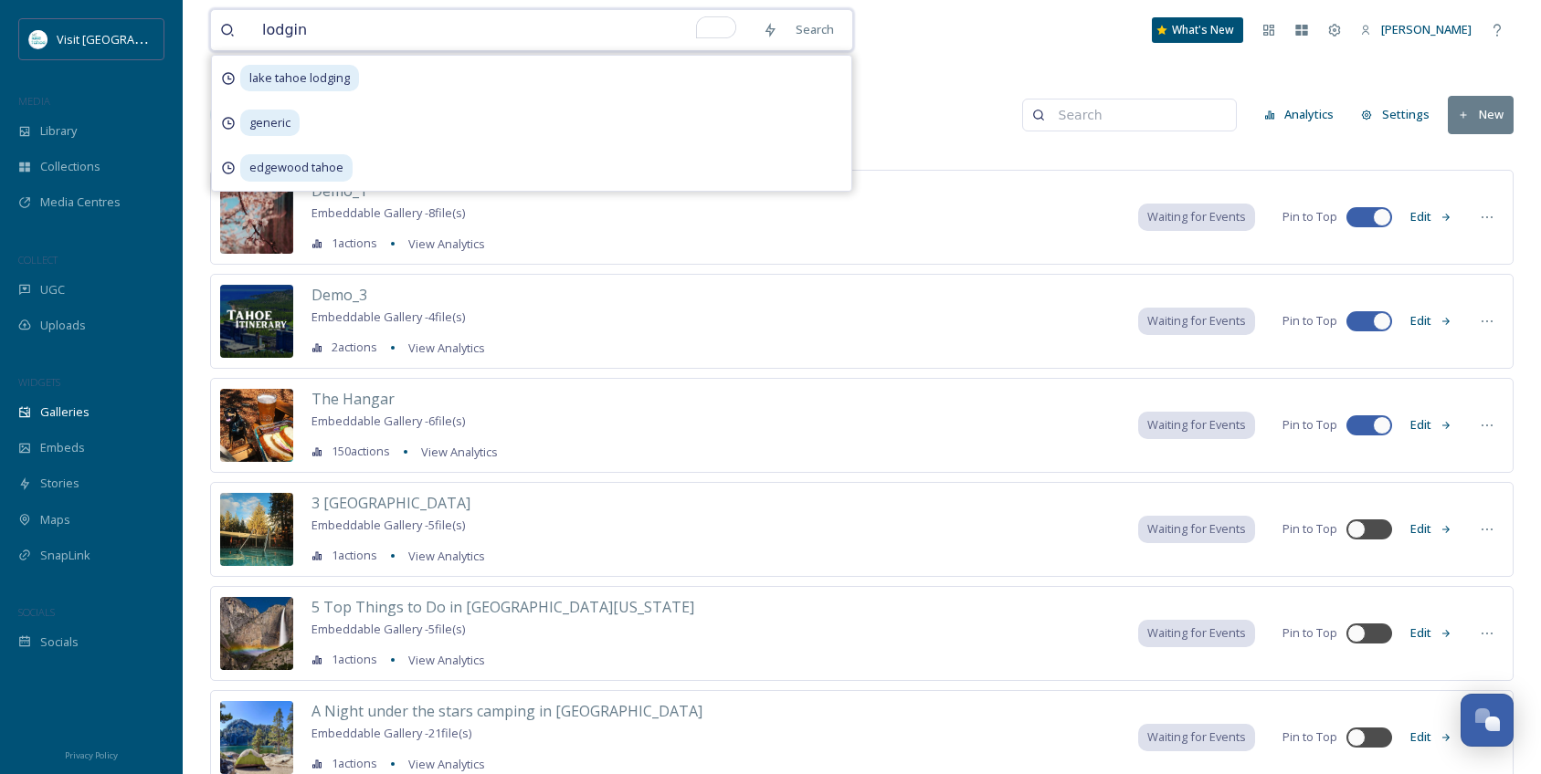
type input "lodging"
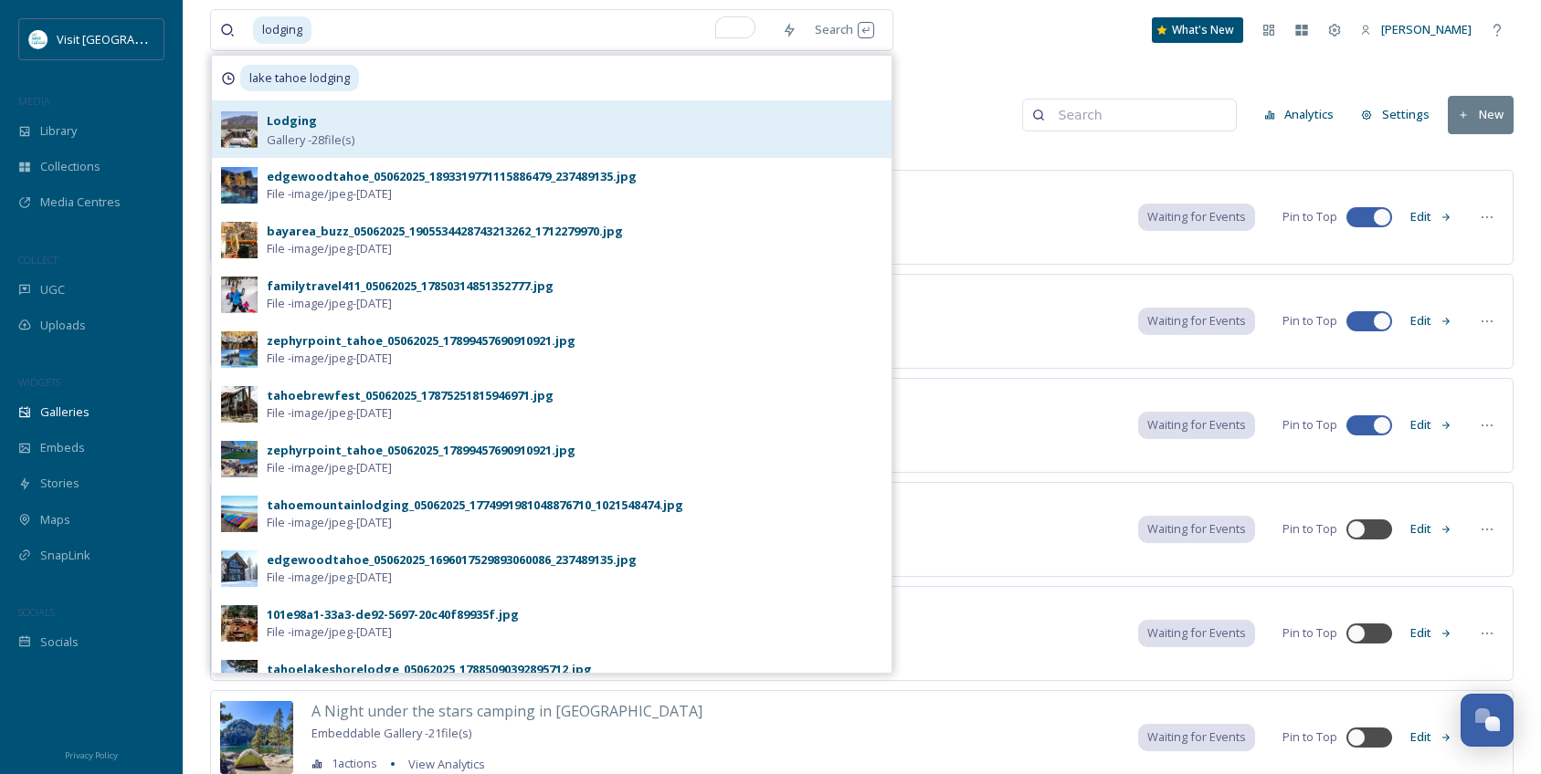
click at [315, 134] on span "Gallery - 28 file(s)" at bounding box center [311, 139] width 88 height 17
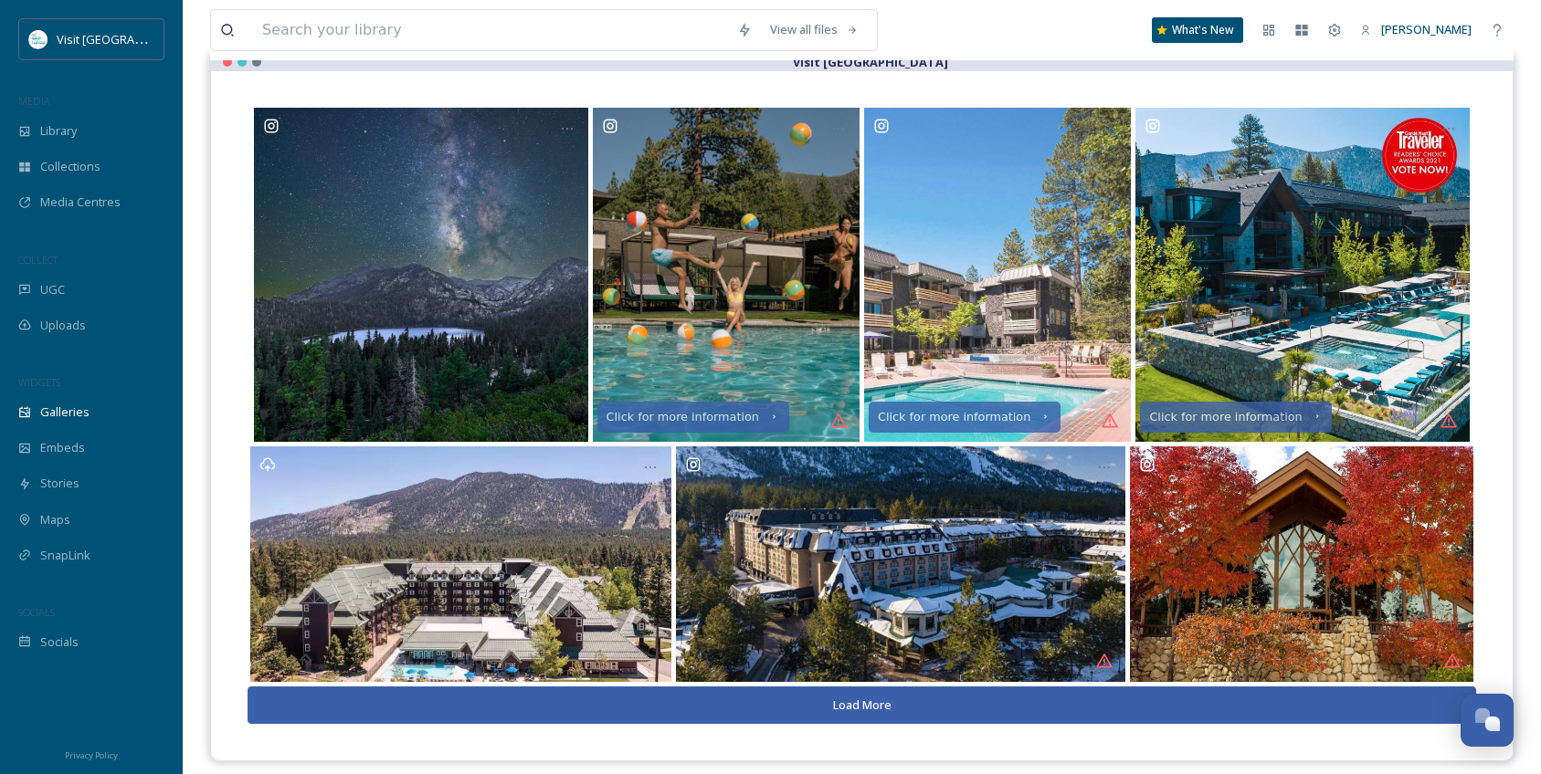
scroll to position [262, 0]
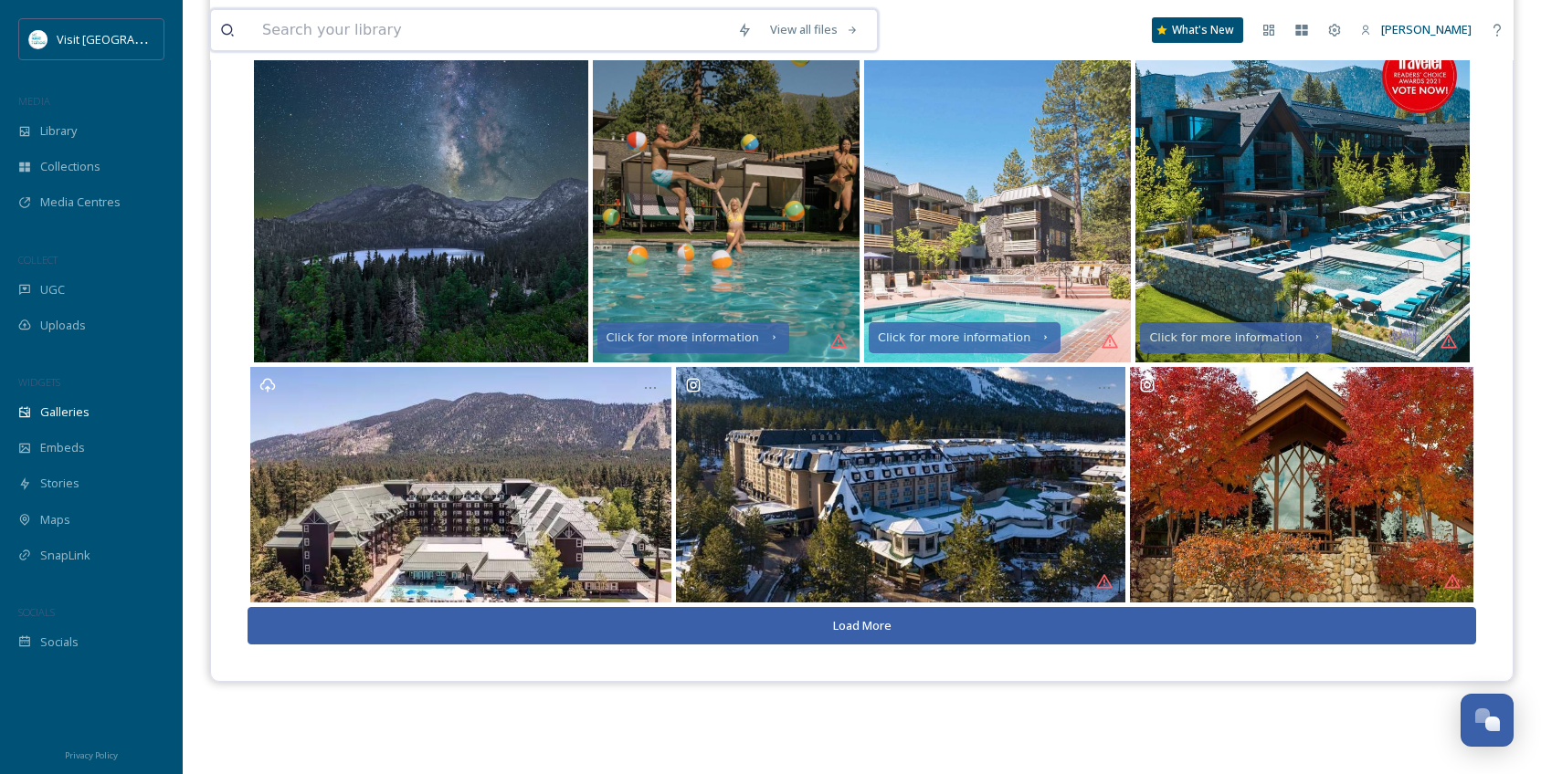
click at [304, 28] on input at bounding box center [490, 30] width 475 height 40
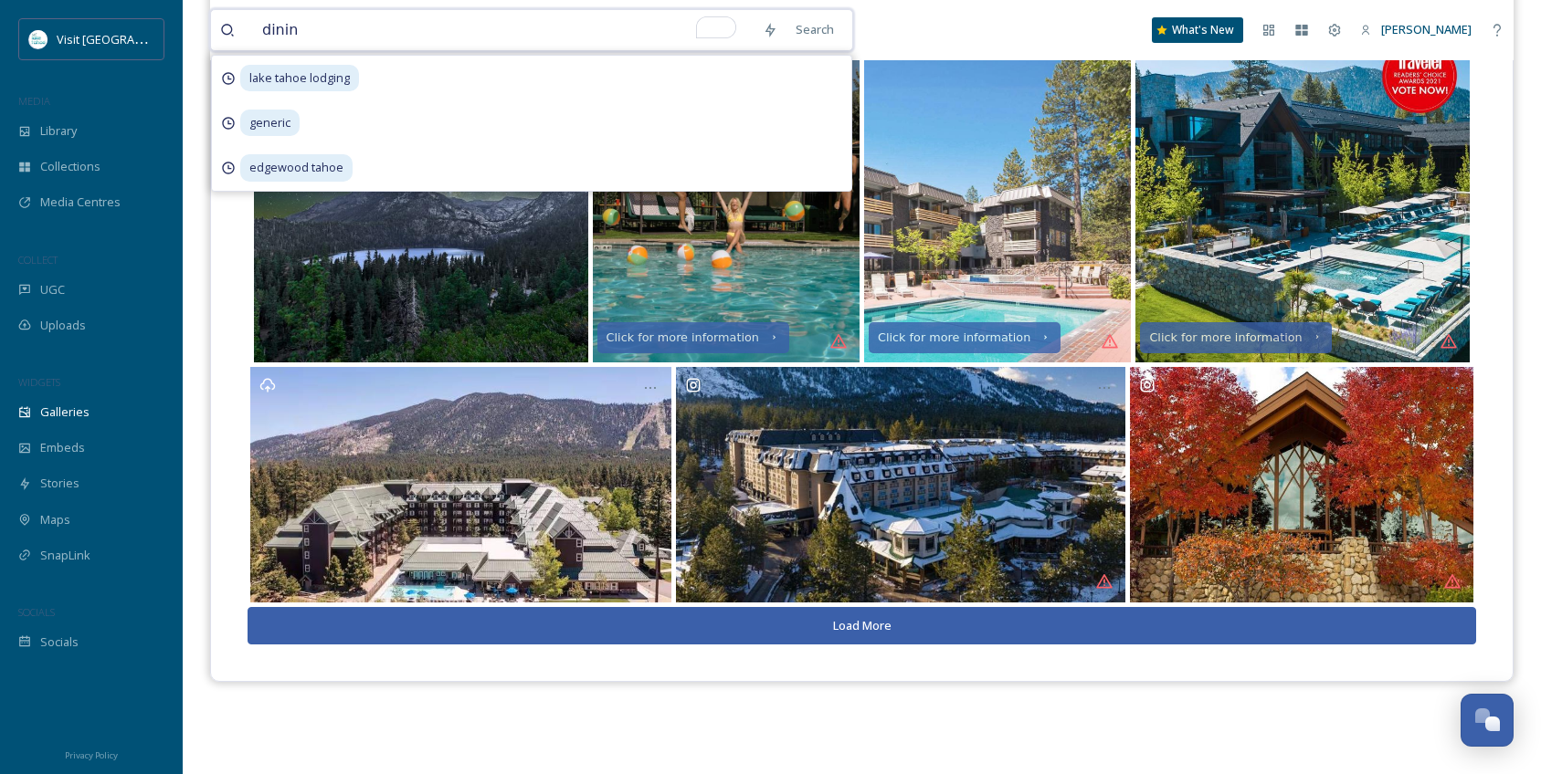
type input "dining"
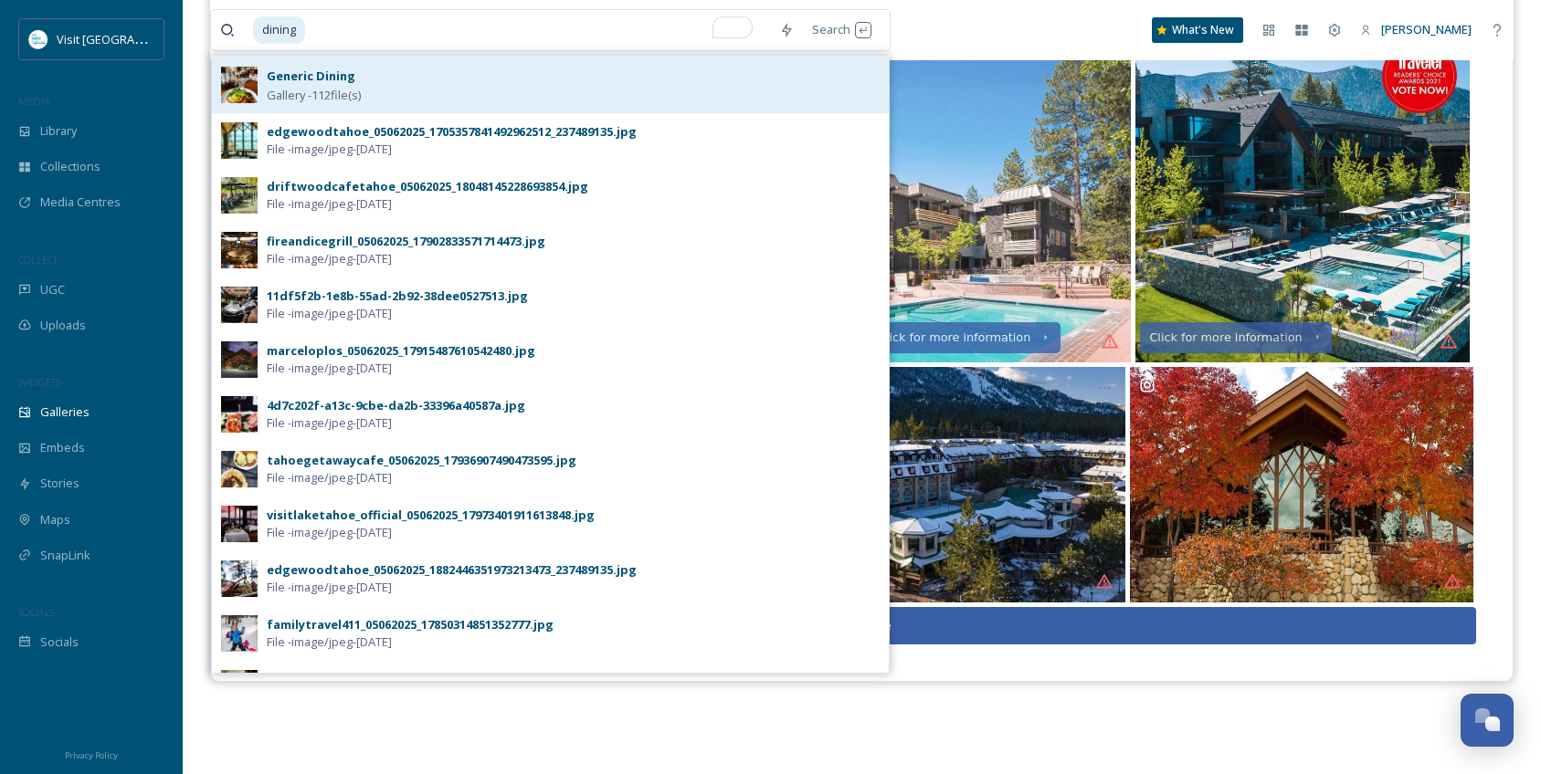
click at [316, 102] on span "Gallery - 112 file(s)" at bounding box center [314, 95] width 94 height 17
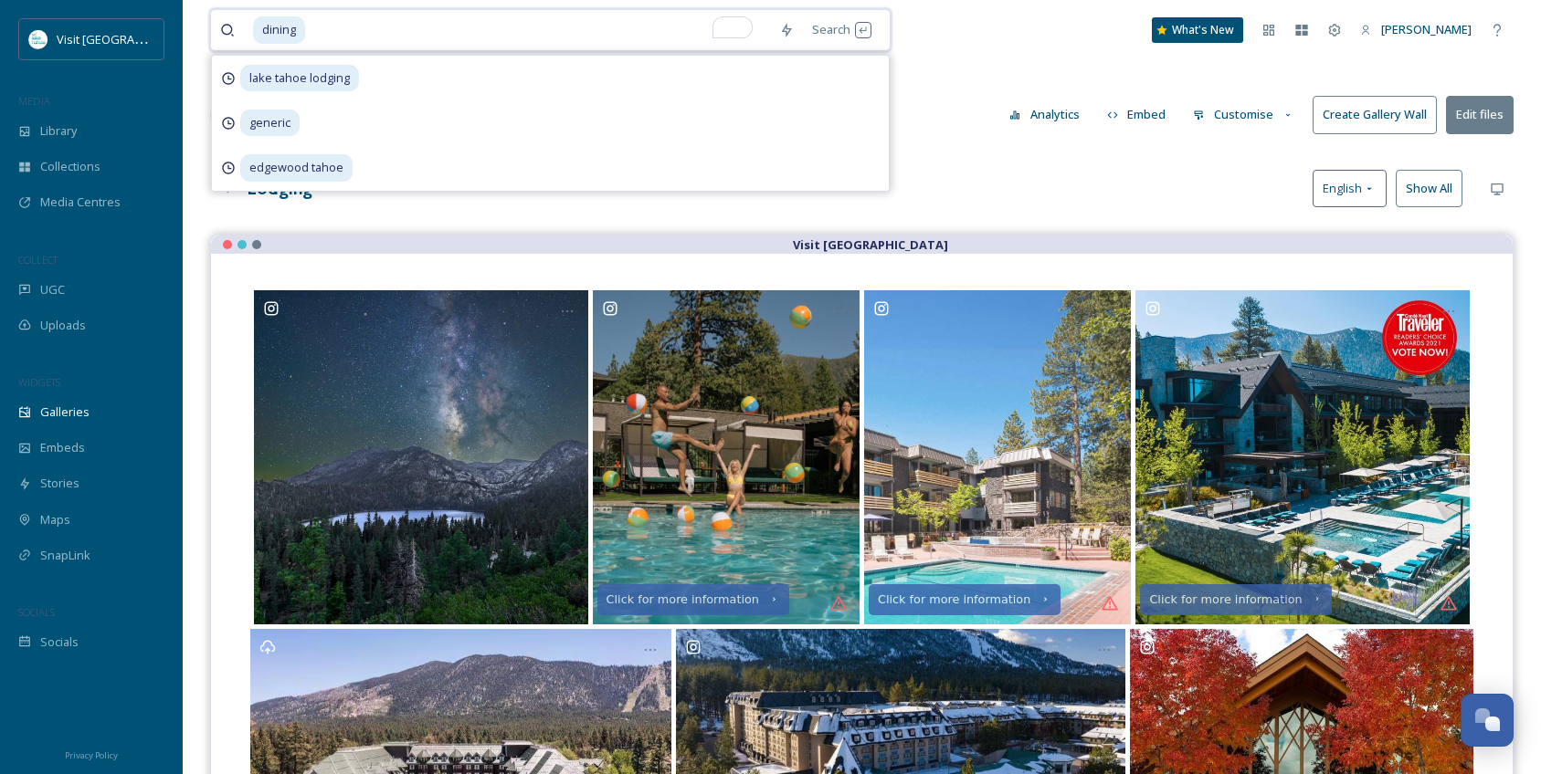
click at [337, 23] on input "To enrich screen reader interactions, please activate Accessibility in Grammarl…" at bounding box center [538, 30] width 463 height 40
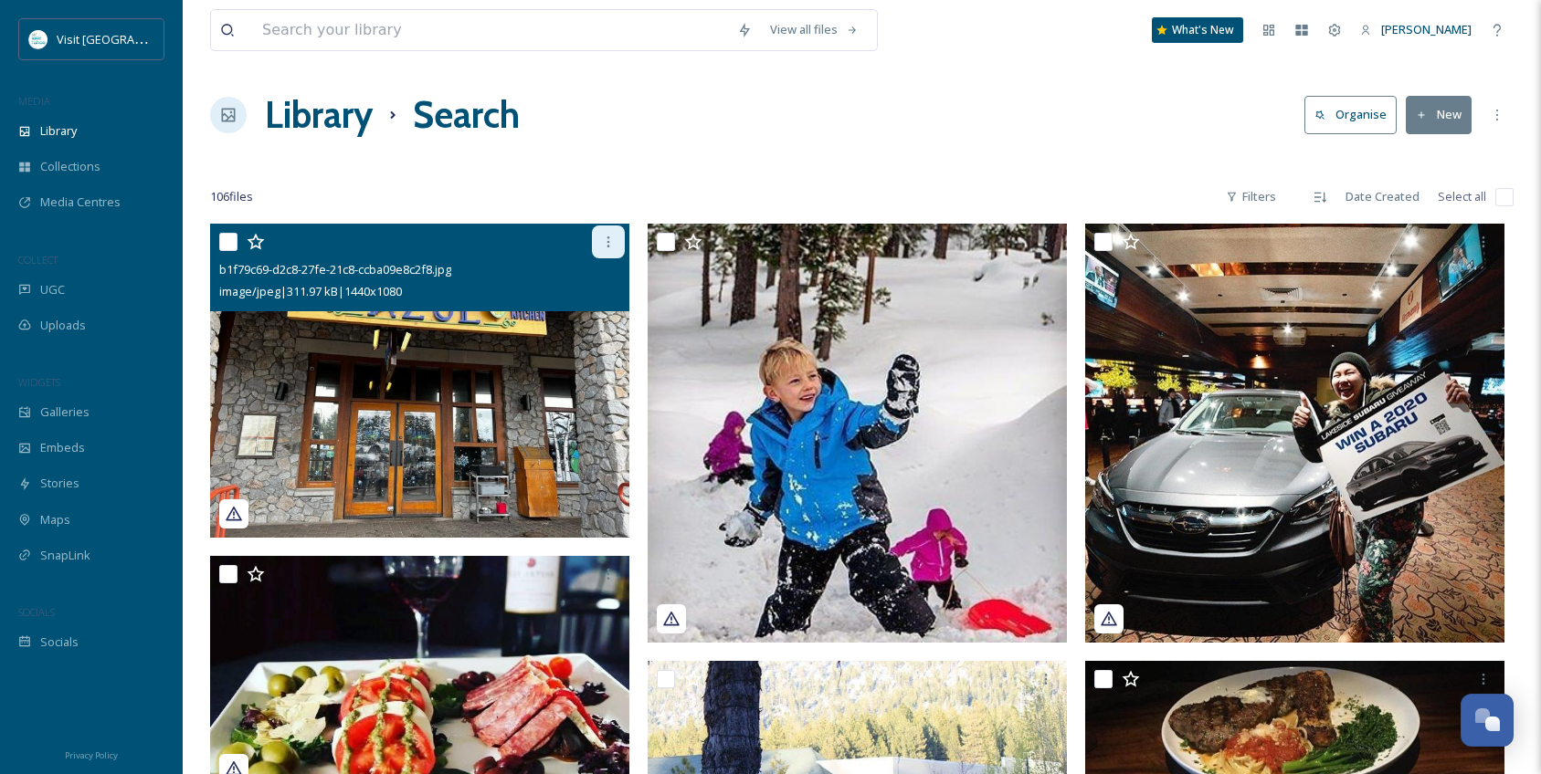
click at [607, 244] on icon at bounding box center [608, 242] width 15 height 15
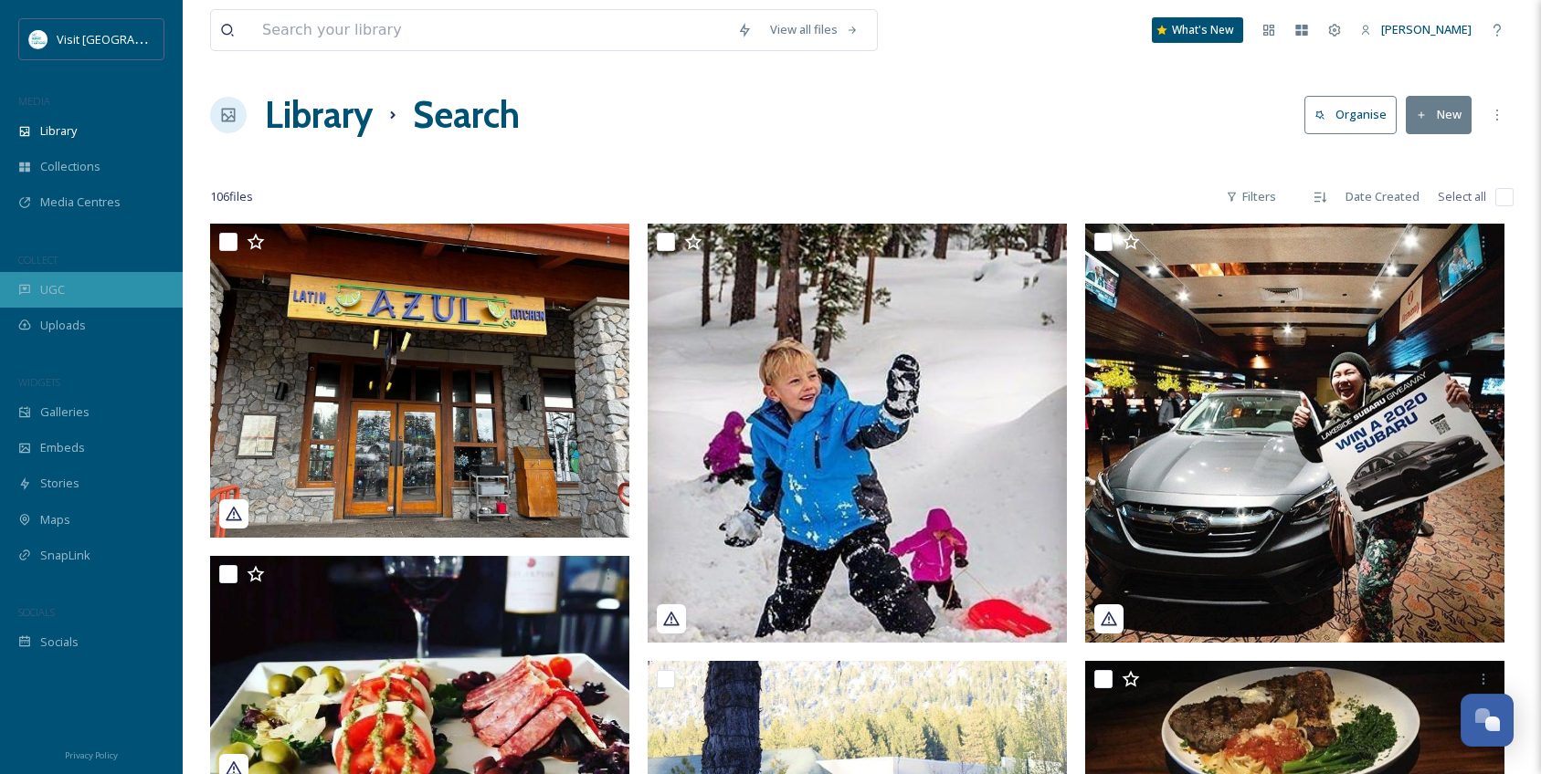
click at [48, 293] on span "UGC" at bounding box center [52, 289] width 25 height 17
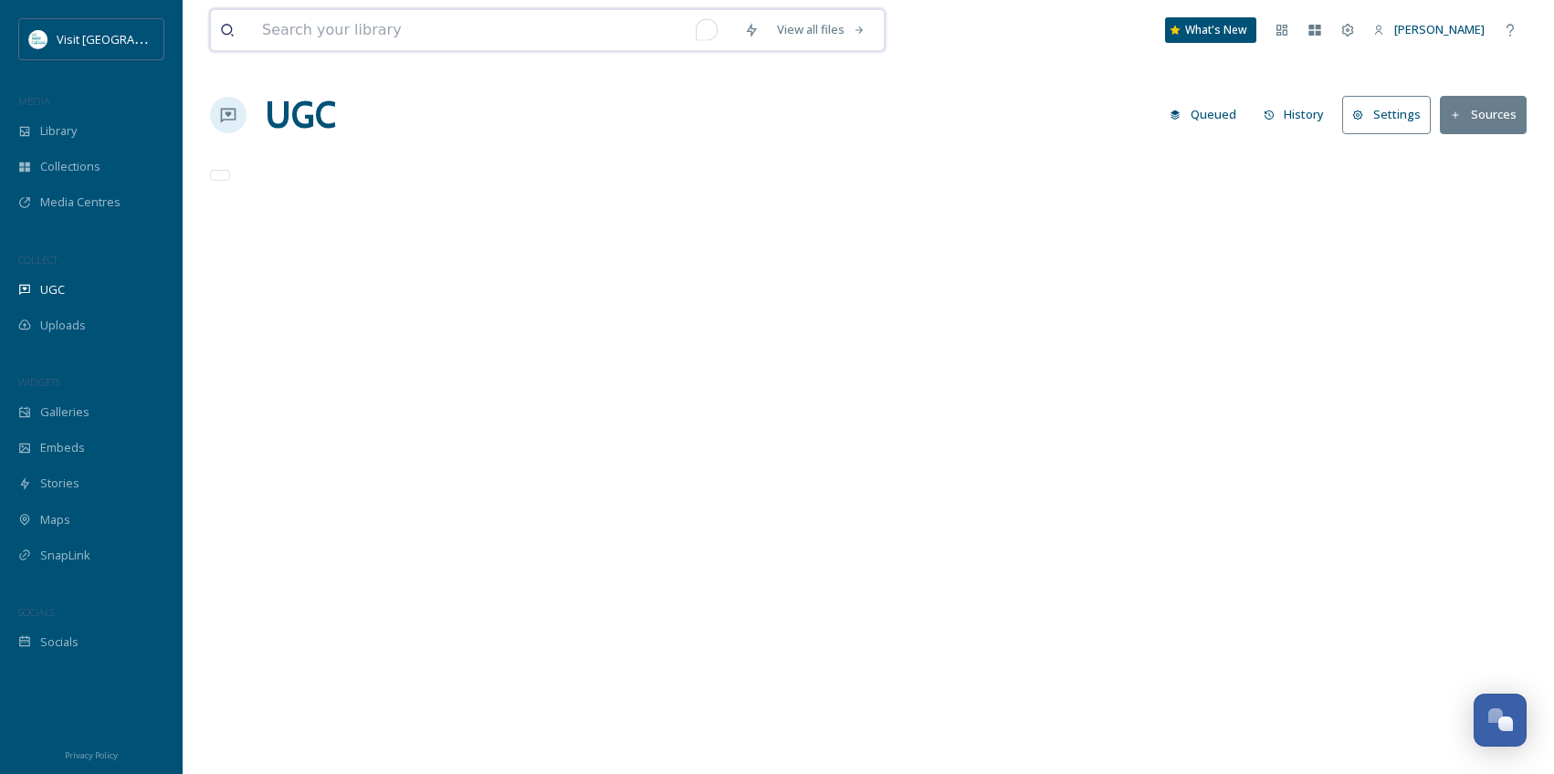
click at [507, 43] on input "To enrich screen reader interactions, please activate Accessibility in Grammarl…" at bounding box center [494, 30] width 482 height 40
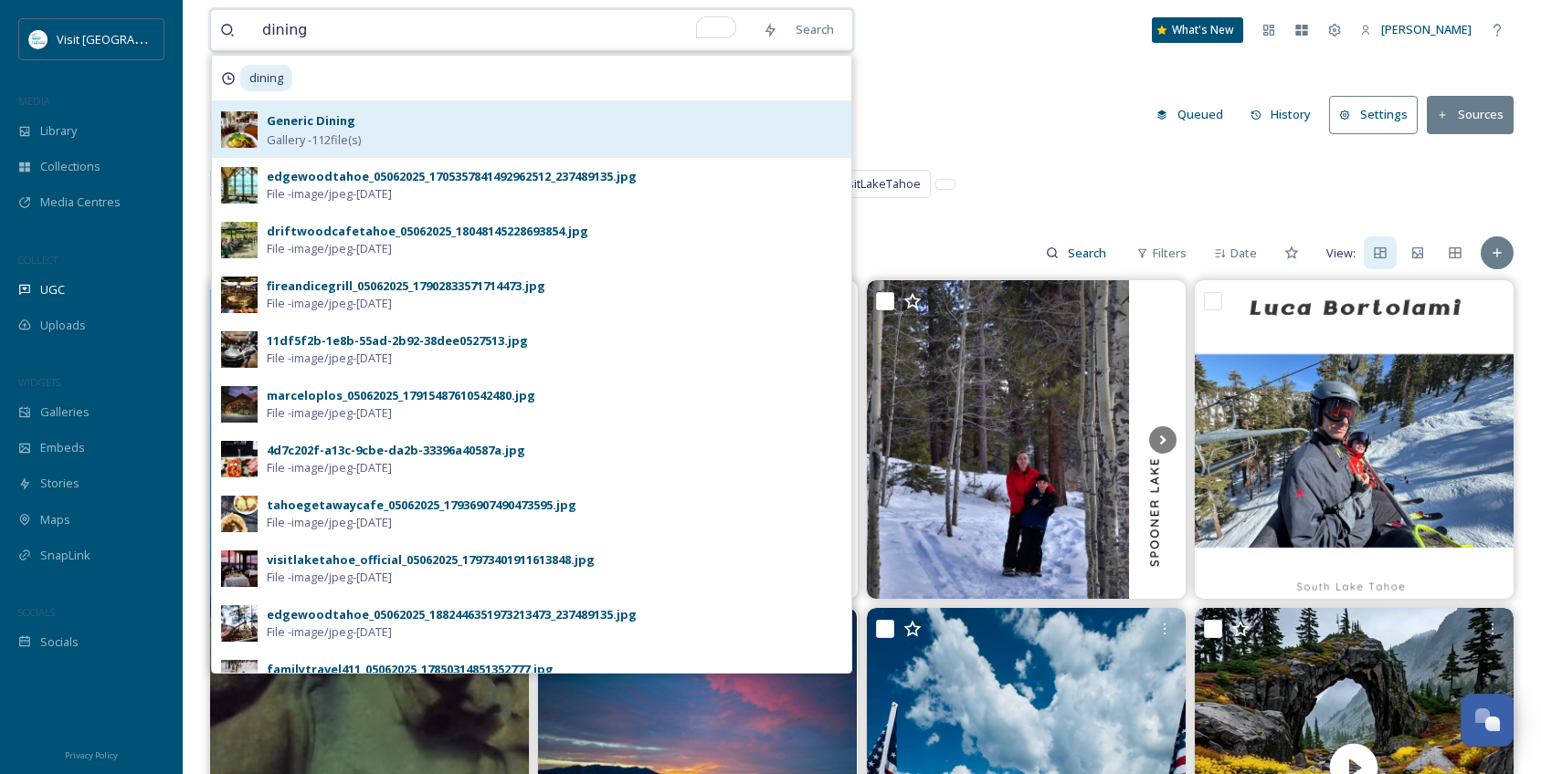
type input "dining"
click at [398, 142] on div "Generic Dining Gallery - 112 file(s)" at bounding box center [554, 129] width 575 height 39
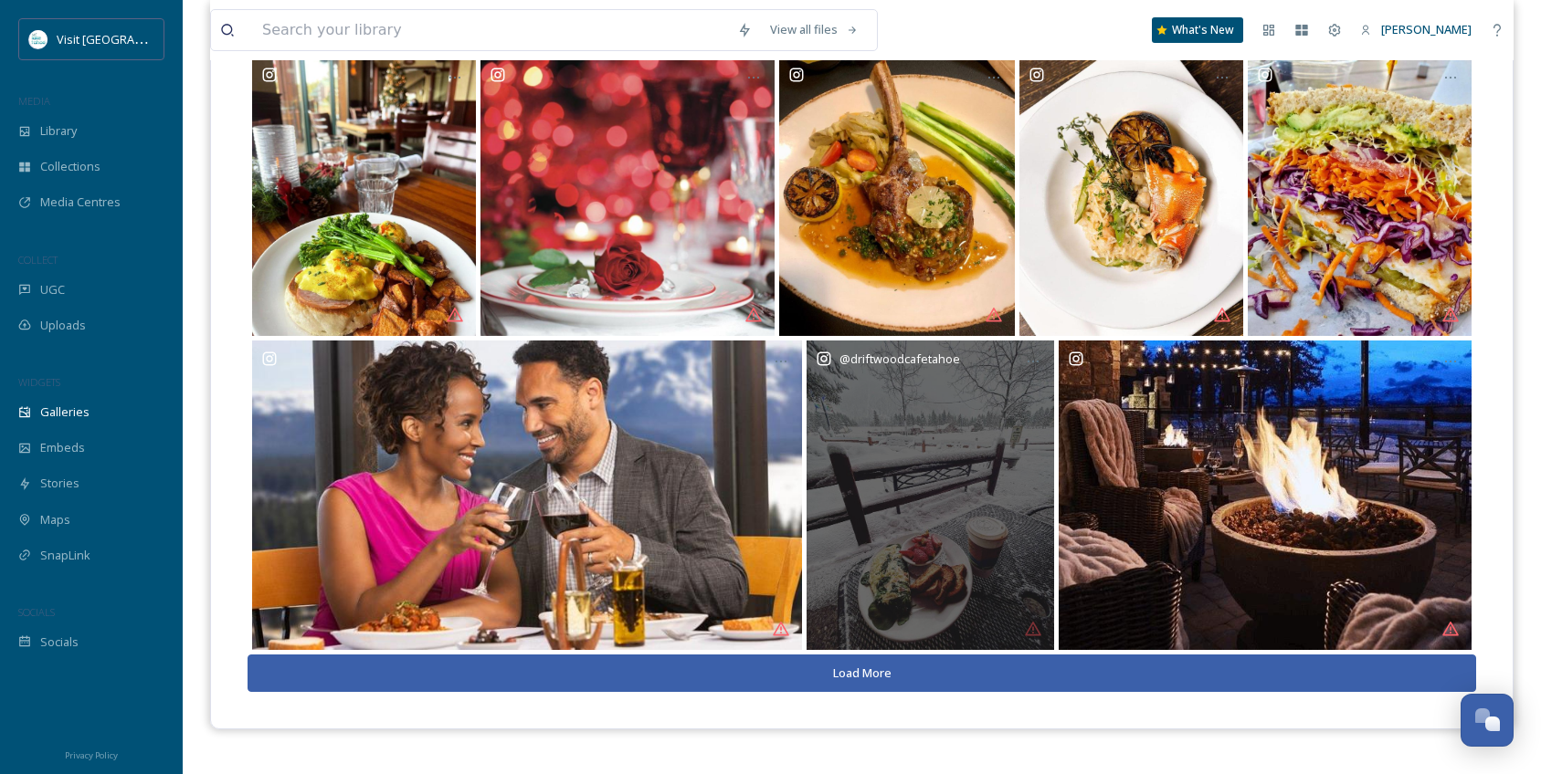
scroll to position [262, 0]
